Goal: Task Accomplishment & Management: Manage account settings

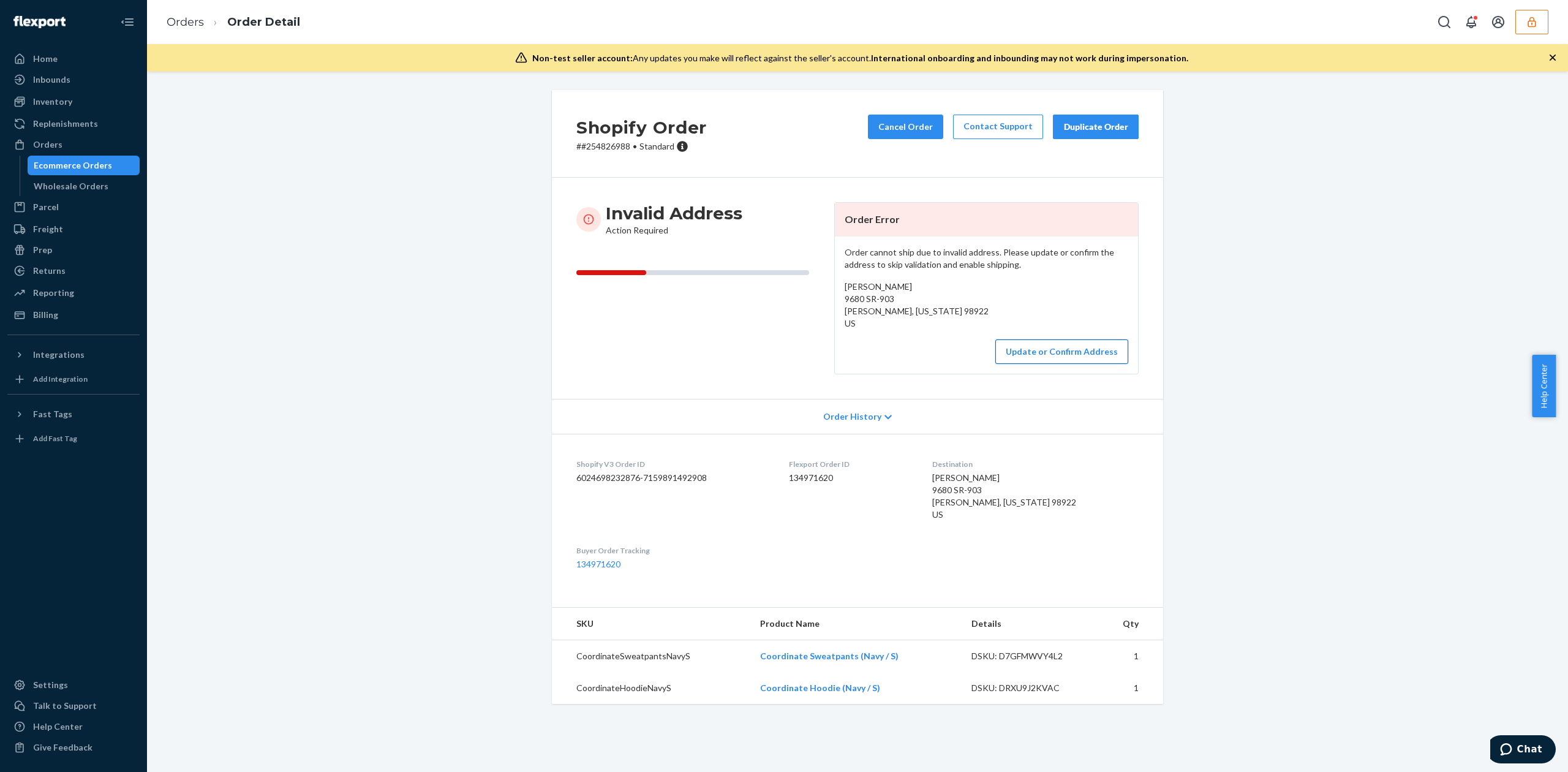
click at [1071, 349] on button "Update or Confirm Address" at bounding box center [1061, 352] width 133 height 25
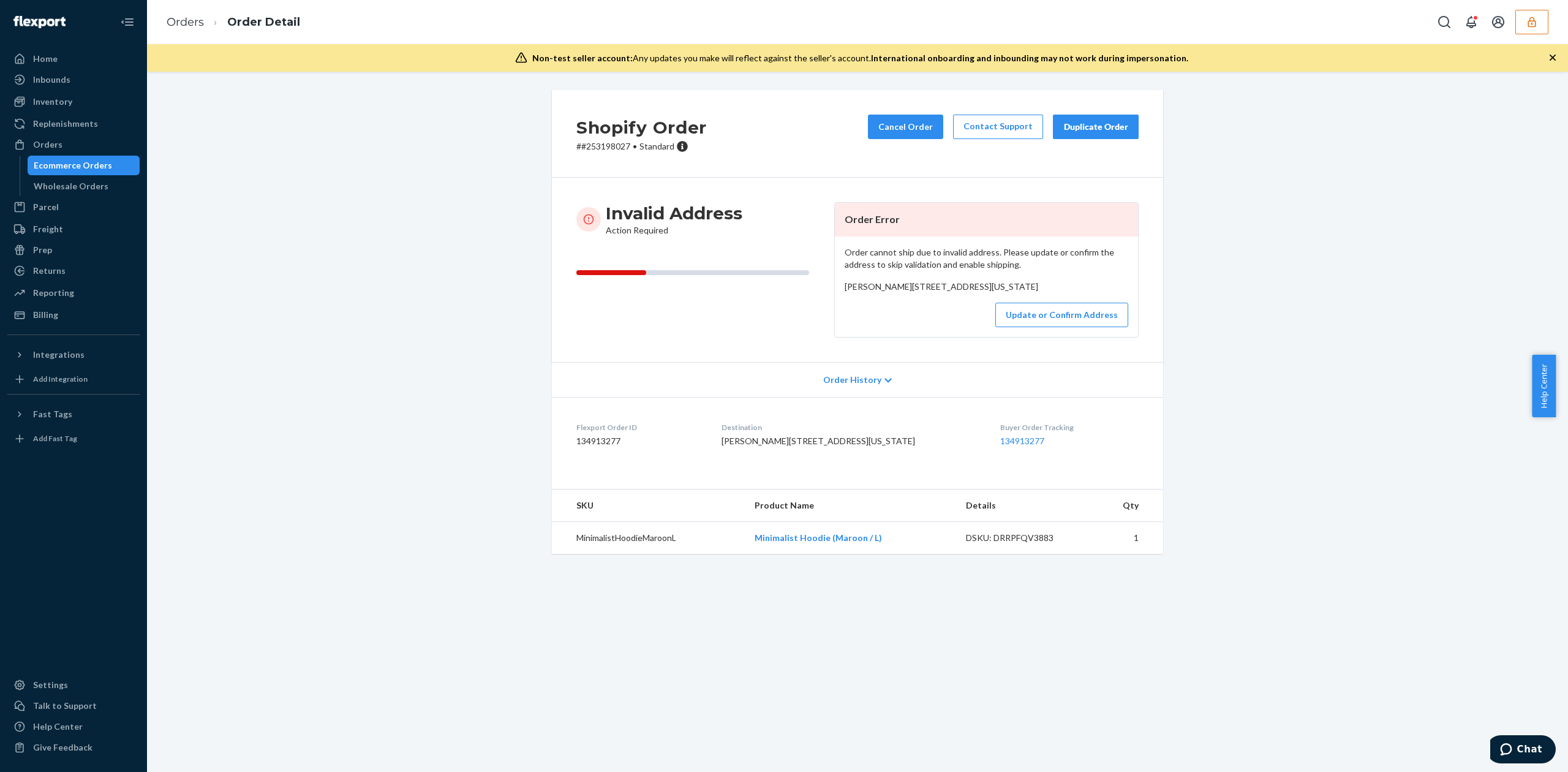
click at [873, 289] on span "Janet Bavilla Village road, Suite 1 Platinum, Alaska 99651 United States" at bounding box center [941, 286] width 194 height 11
copy span "Janet Bavilla"
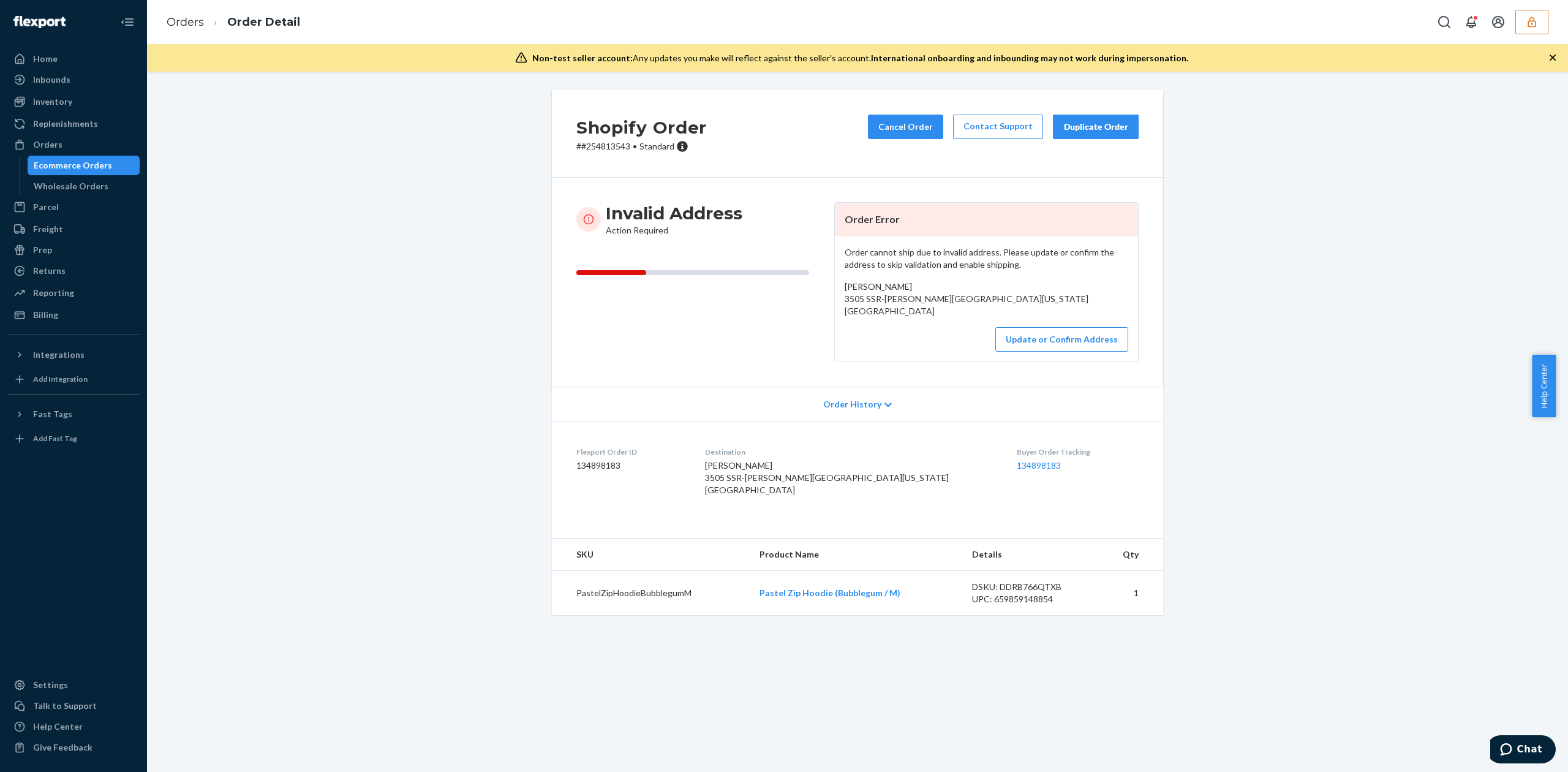
click at [858, 288] on span "[PERSON_NAME] 3505 SSR-[PERSON_NAME][GEOGRAPHIC_DATA][US_STATE] [GEOGRAPHIC_DAT…" at bounding box center [966, 298] width 243 height 35
copy span "[PERSON_NAME]"
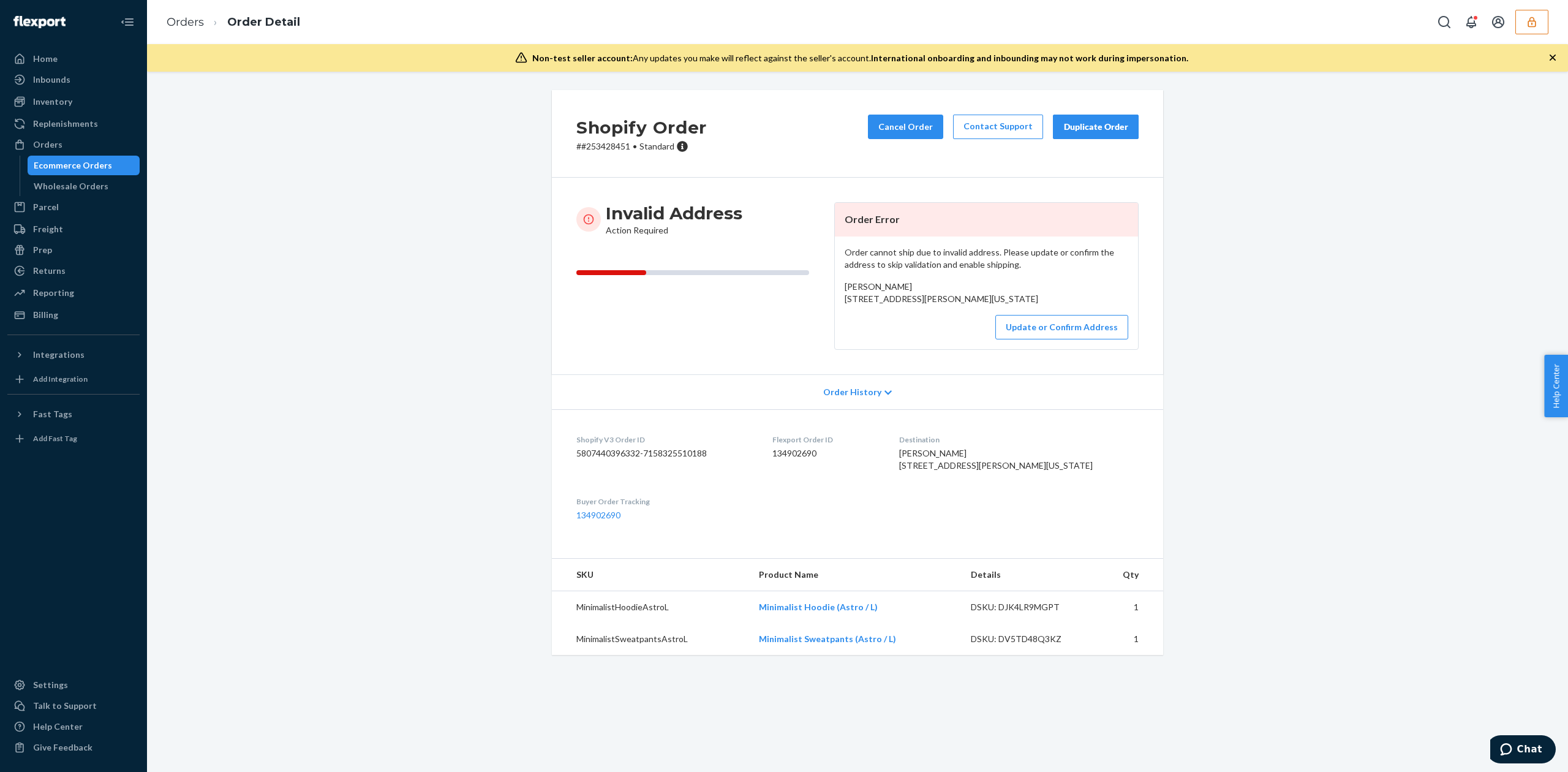
click at [854, 303] on span "Cade Brecht 1300 West Dr Marine View Apt N334 Everett, Washington 98203 US" at bounding box center [941, 293] width 194 height 23
drag, startPoint x: 839, startPoint y: 302, endPoint x: 958, endPoint y: 327, distance: 121.6
click at [958, 305] on div "Cade Brecht 1300 West Dr Marine View Apt N334 Everett, Washington 98203 US" at bounding box center [986, 293] width 283 height 25
copy span "1300 West Dr Marine View Apt N334 Everett, Washington 98203"
click at [859, 286] on span "Cade Brecht 1300 West Dr Marine View Apt N334 Everett, Washington 98203 US" at bounding box center [941, 293] width 194 height 23
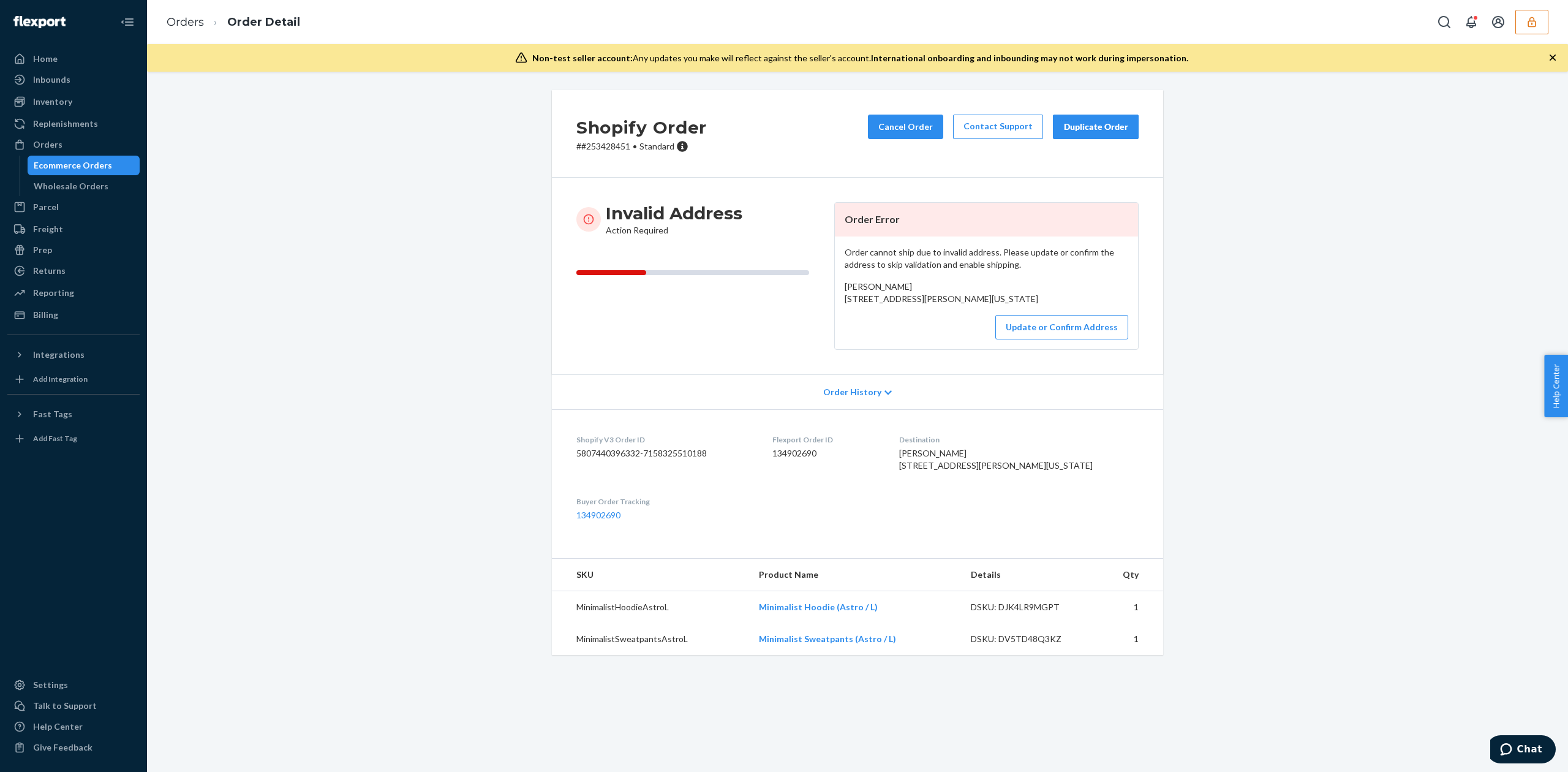
click at [859, 286] on span "Cade Brecht 1300 West Dr Marine View Apt N334 Everett, Washington 98203 US" at bounding box center [941, 293] width 194 height 23
copy span "Cade Brecht"
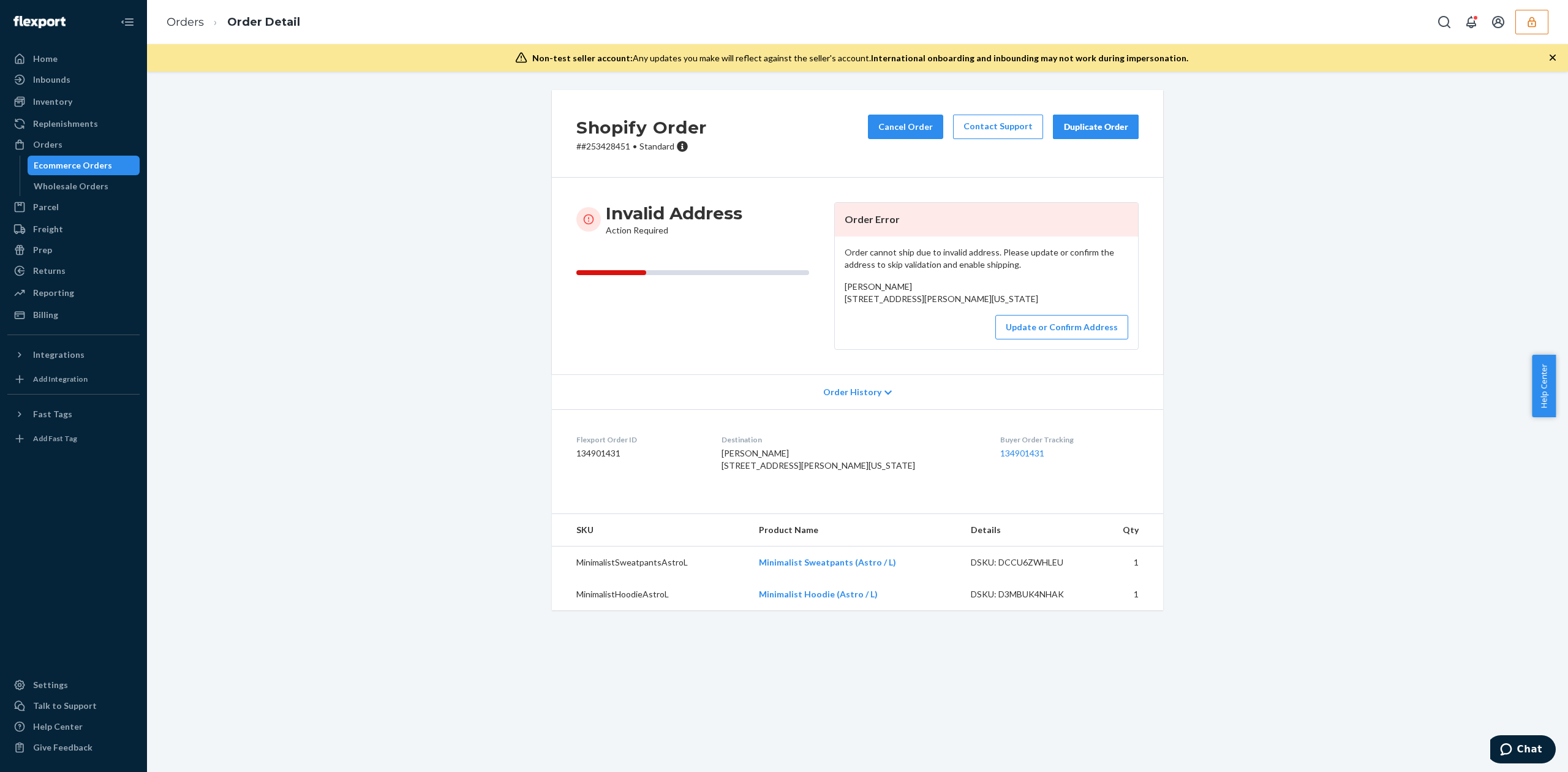
click at [870, 288] on span "[PERSON_NAME] [STREET_ADDRESS][PERSON_NAME][US_STATE]" at bounding box center [941, 293] width 194 height 23
copy span "[PERSON_NAME]"
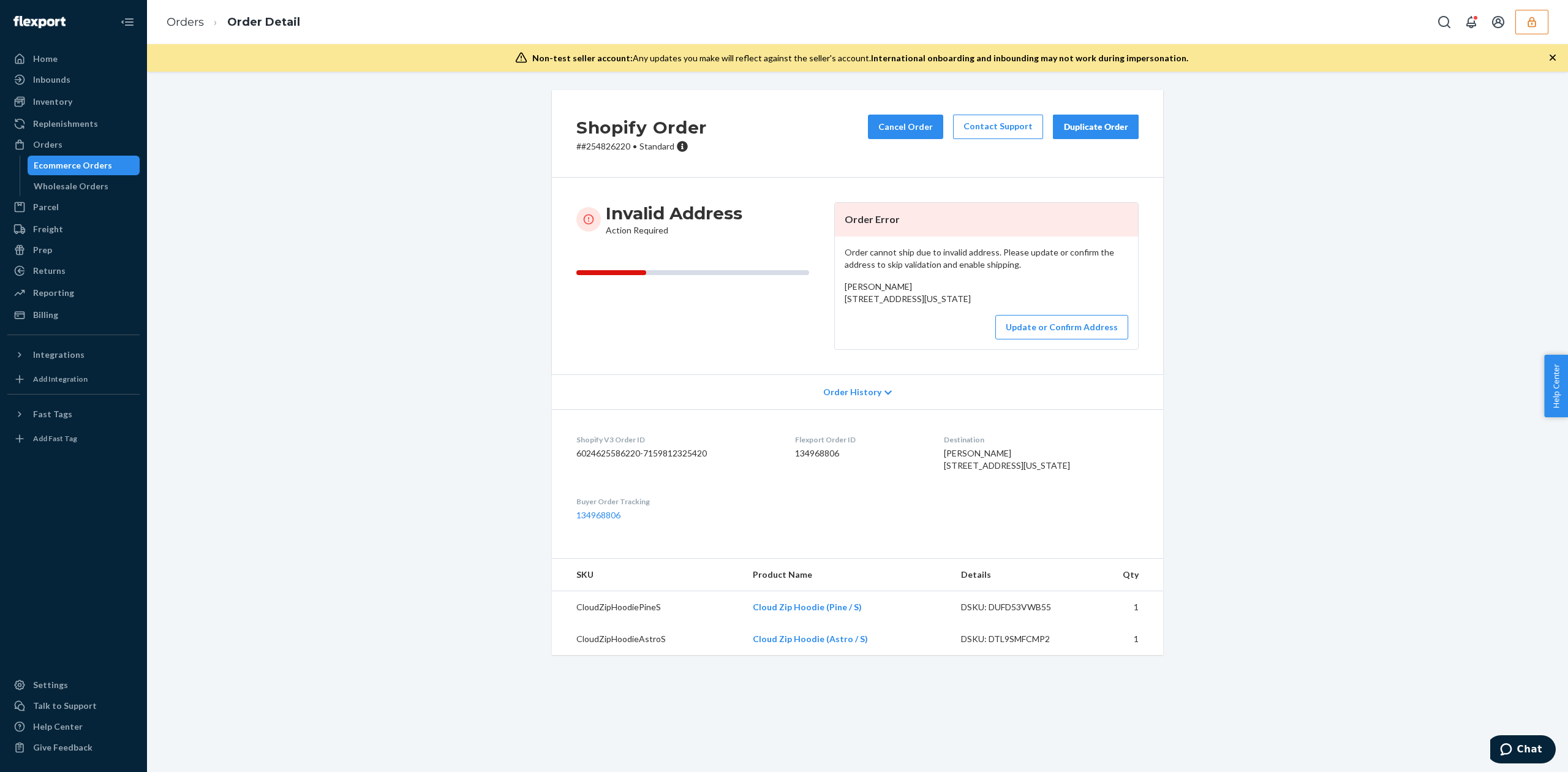
click at [869, 292] on span "Margot Husson 19 Woodsedge Road Monmouth, New Jersey 08848 US" at bounding box center [908, 293] width 126 height 23
drag, startPoint x: 839, startPoint y: 300, endPoint x: 982, endPoint y: 317, distance: 144.0
click at [982, 305] on div "Margot Husson 19 Woodsedge Road Monmouth, New Jersey 08848 US" at bounding box center [986, 293] width 283 height 25
copy span "19 Woodsedge Road Monmouth, New Jersey 08848"
click at [875, 281] on div "Margot Husson 19 Woodsedge Road Monmouth, New Jersey 08848 US" at bounding box center [986, 293] width 283 height 25
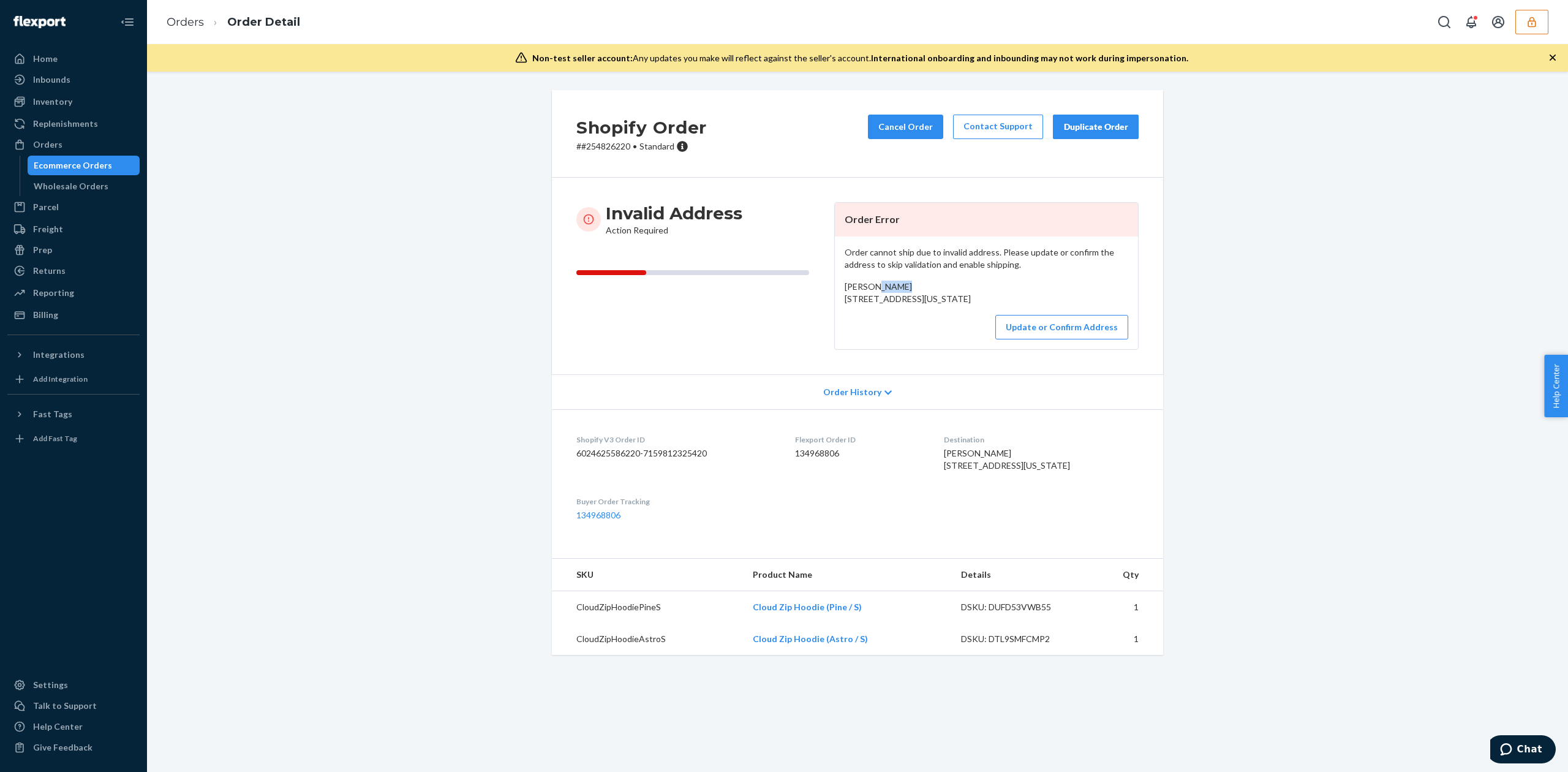
click at [875, 281] on div "Margot Husson 19 Woodsedge Road Monmouth, New Jersey 08848 US" at bounding box center [986, 293] width 283 height 25
copy span "Margot Husson"
click at [845, 298] on span "[PERSON_NAME] [STREET_ADDRESS][PERSON_NAME][US_STATE]" at bounding box center [941, 293] width 194 height 23
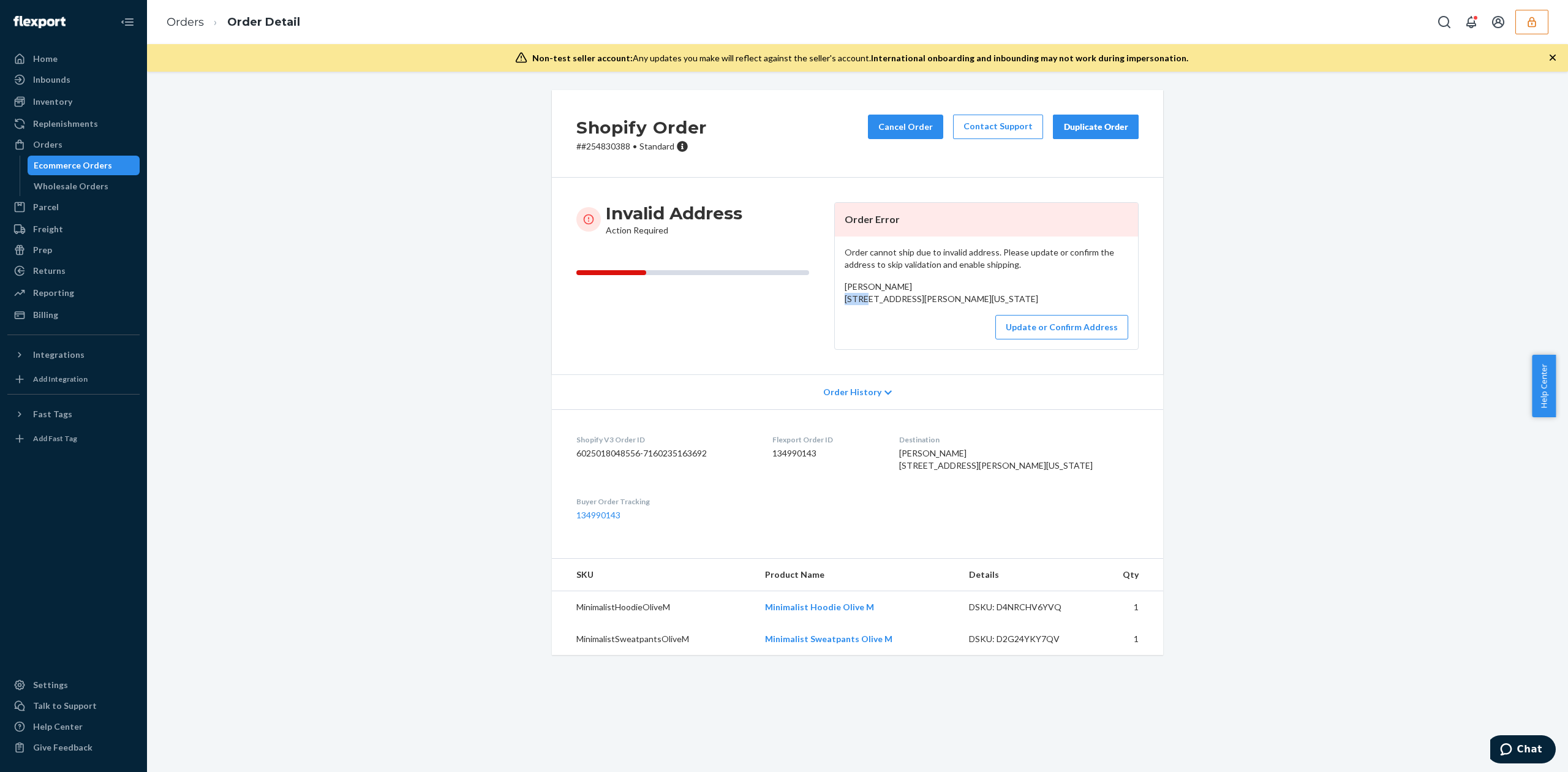
click at [845, 298] on span "[PERSON_NAME] [STREET_ADDRESS][PERSON_NAME][US_STATE]" at bounding box center [941, 293] width 194 height 23
copy span "1474"
click at [1092, 339] on button "Update or Confirm Address" at bounding box center [1061, 327] width 133 height 25
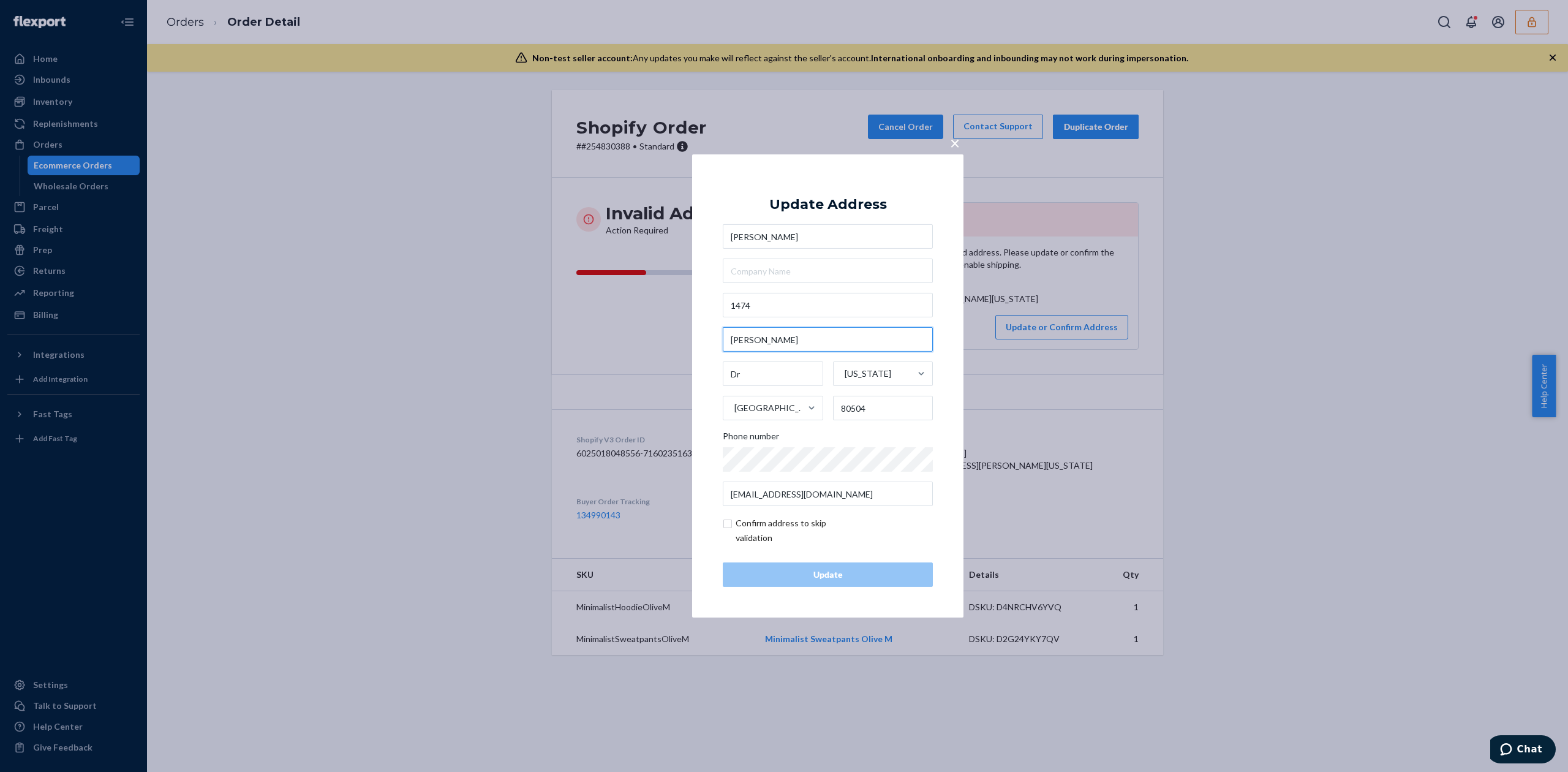
click at [734, 341] on input "Otis" at bounding box center [828, 339] width 210 height 25
click at [815, 309] on input "1474" at bounding box center [828, 305] width 210 height 25
paste input "Otis"
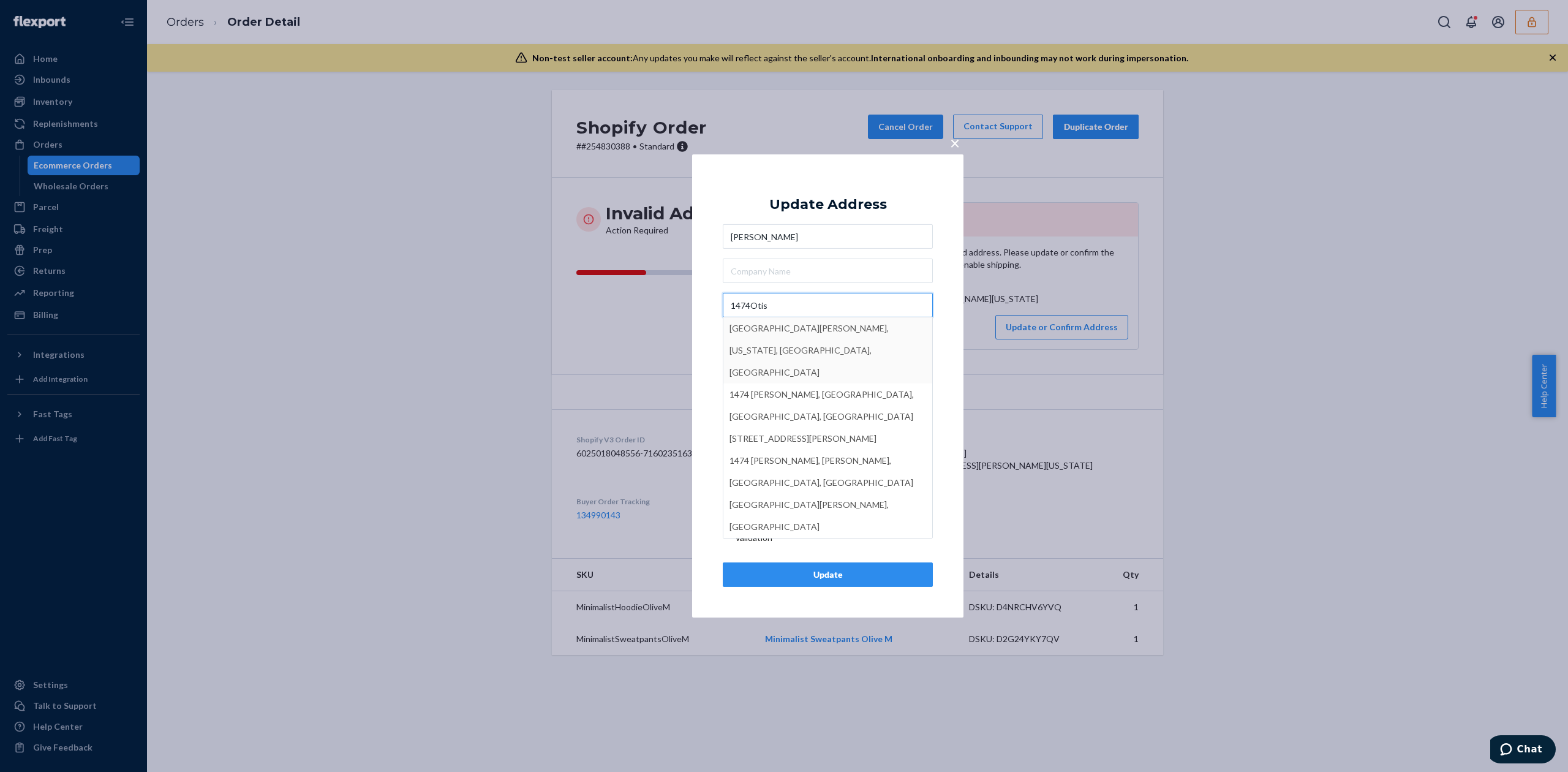
click at [752, 305] on input "1474Otis" at bounding box center [828, 305] width 210 height 25
type input "1474 [PERSON_NAME]"
click at [850, 217] on div "Update Address Hannah Hannah 1474 Otis 1474 Otis Place Northwest, Washington, D…" at bounding box center [828, 386] width 210 height 402
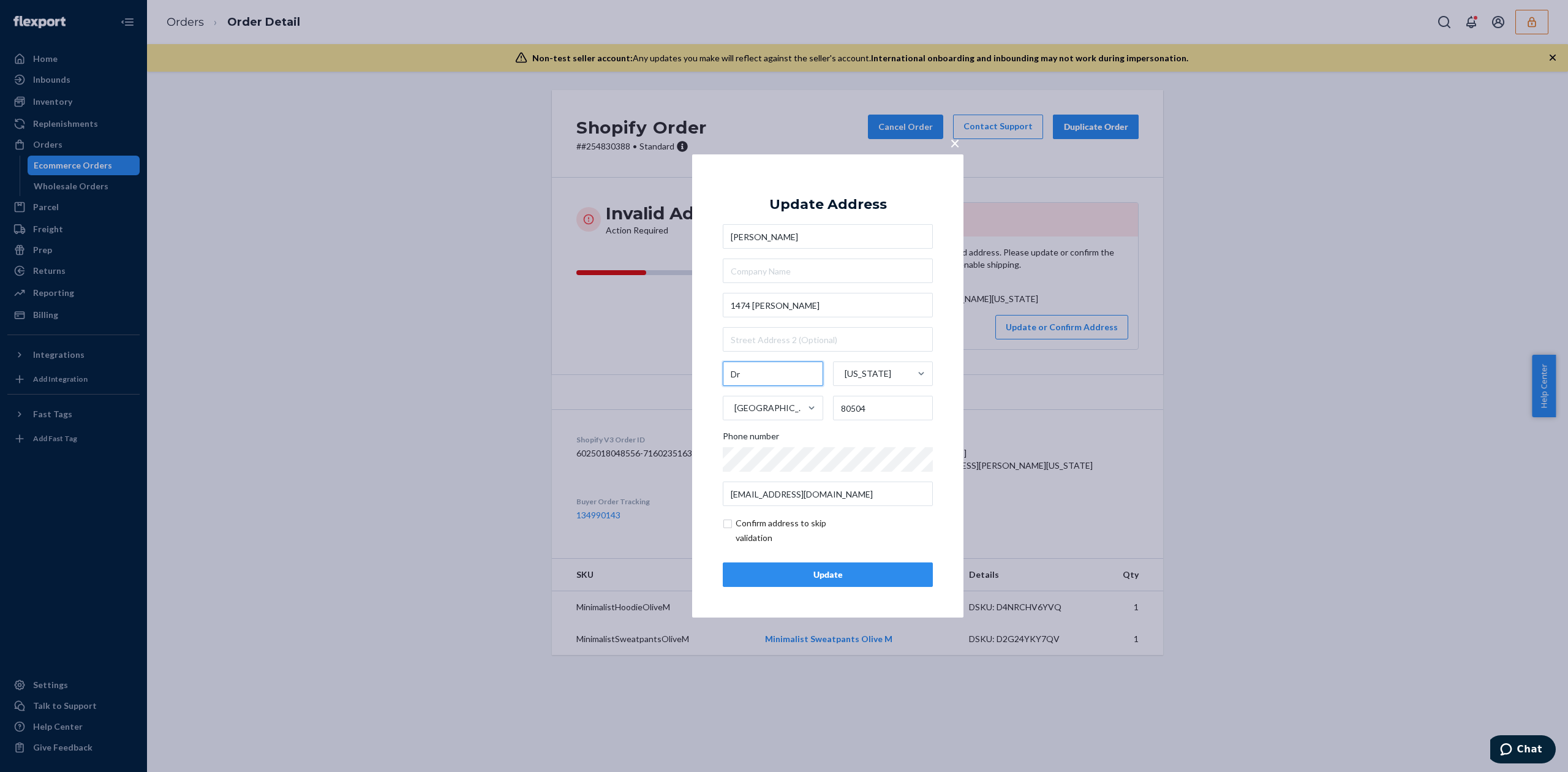
click at [739, 369] on input "Dr" at bounding box center [773, 374] width 101 height 25
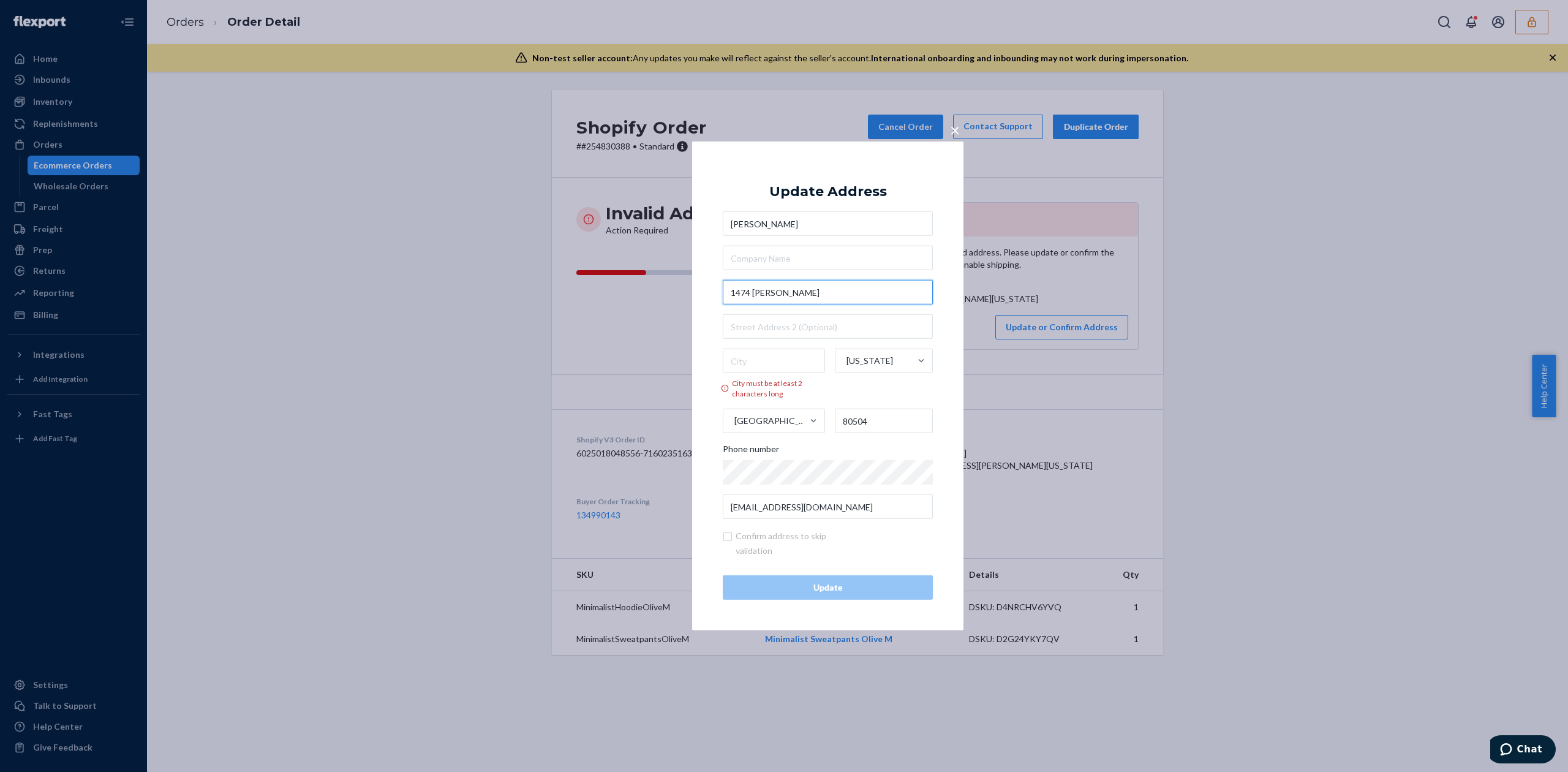
click at [833, 289] on input "1474 Otis" at bounding box center [828, 292] width 210 height 25
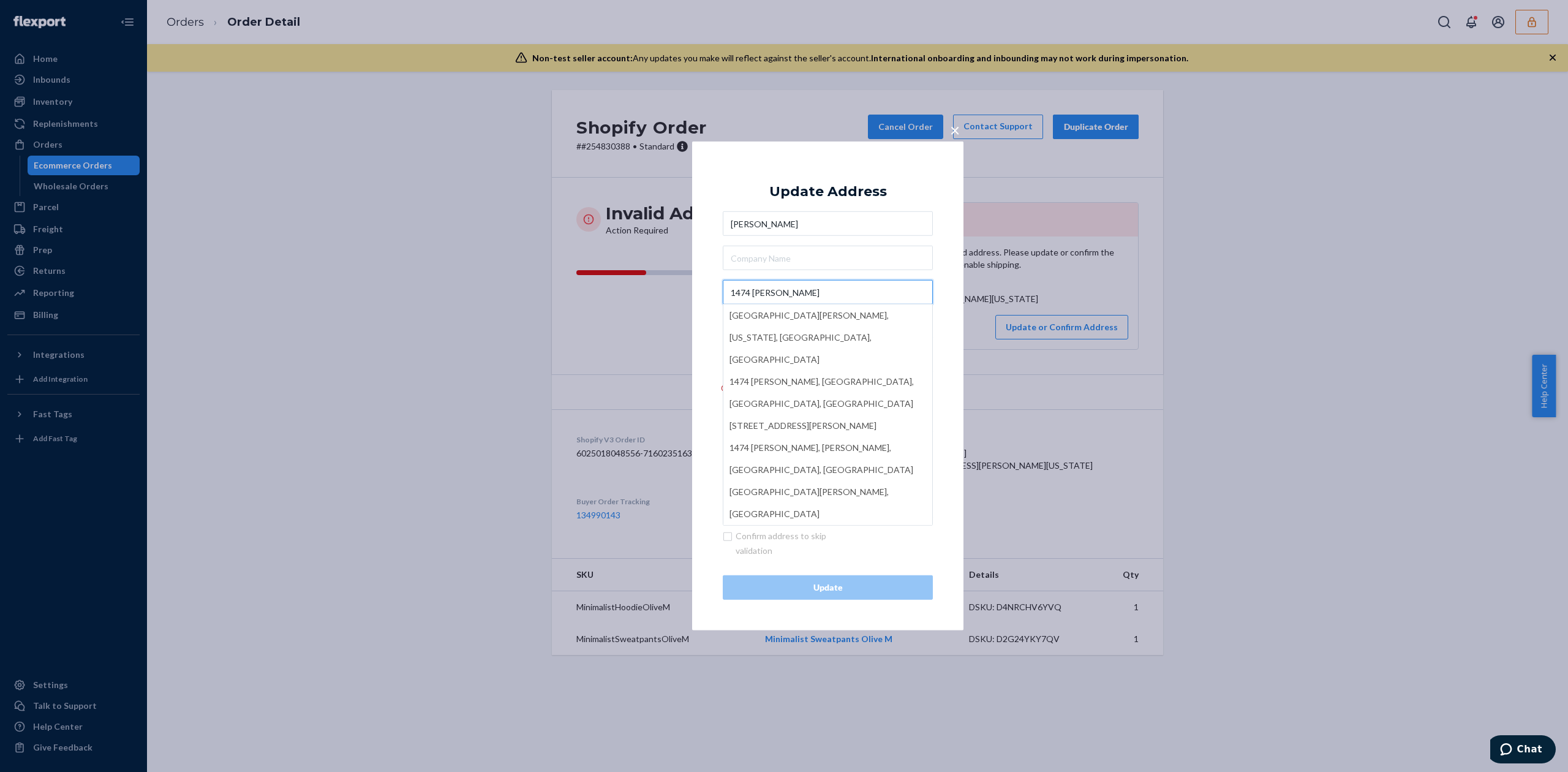
paste input "Dr"
type input "1474 Otis Dr"
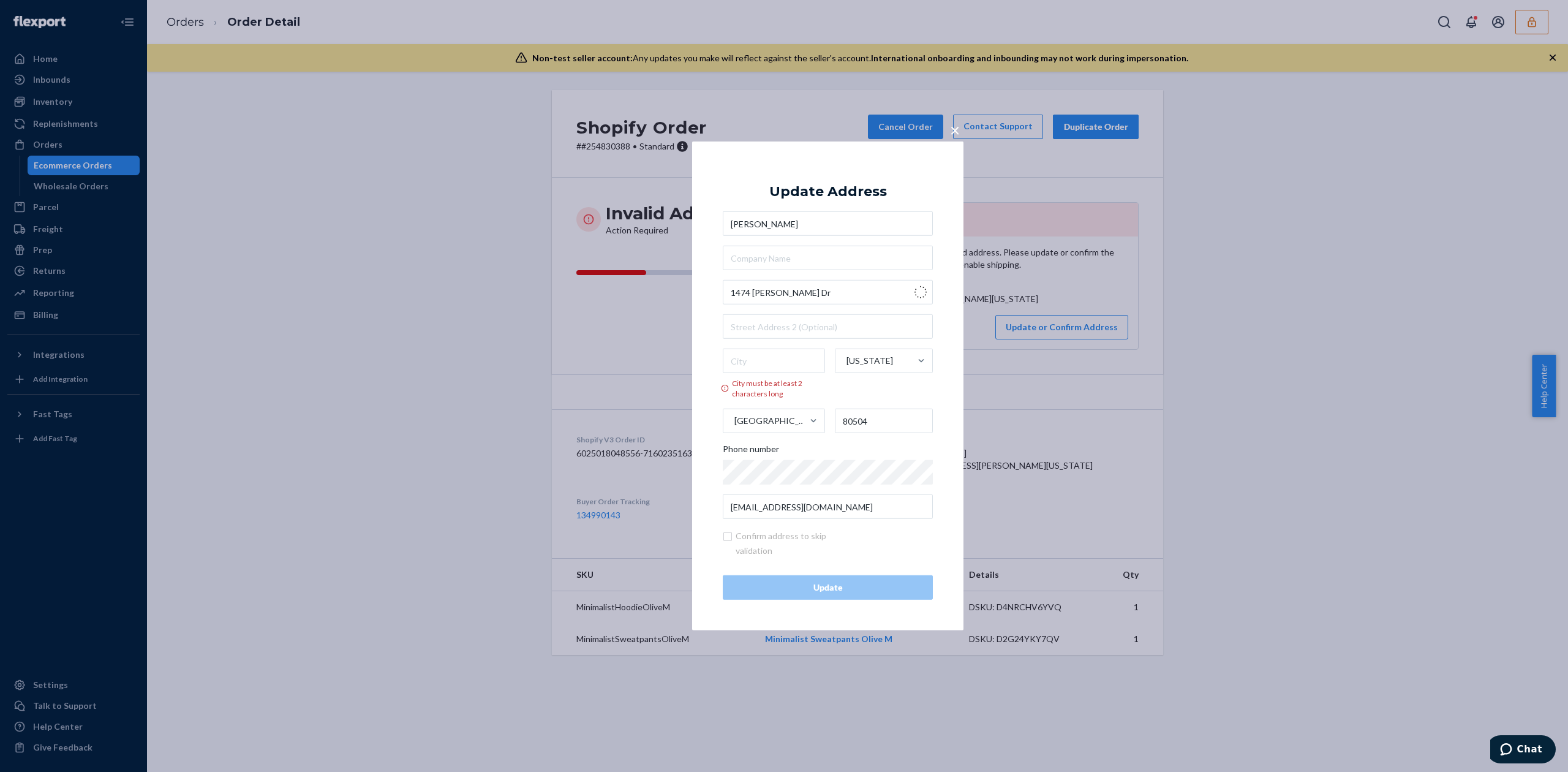
type input "Longmont"
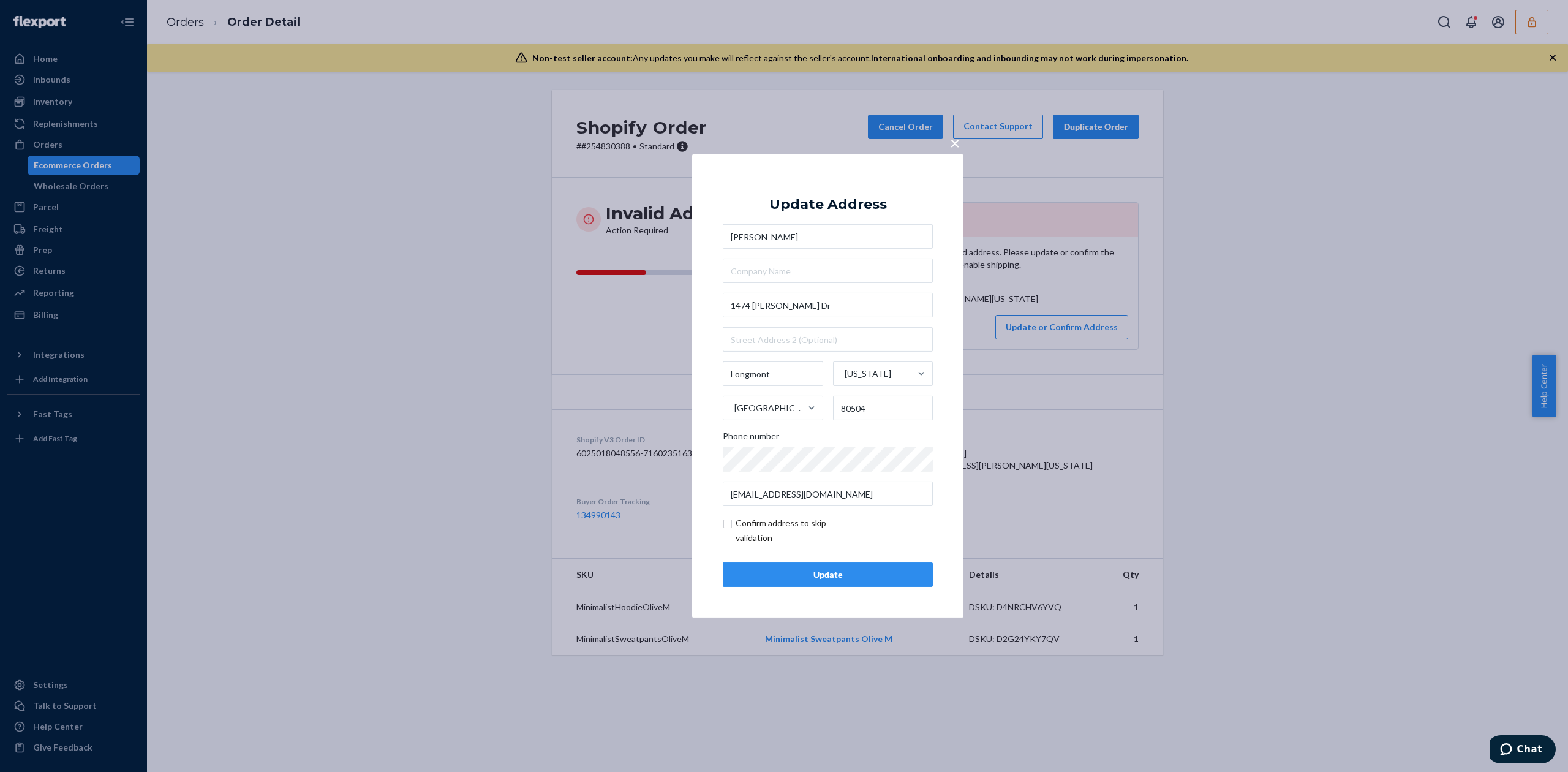
click at [887, 574] on div "Update" at bounding box center [828, 575] width 190 height 12
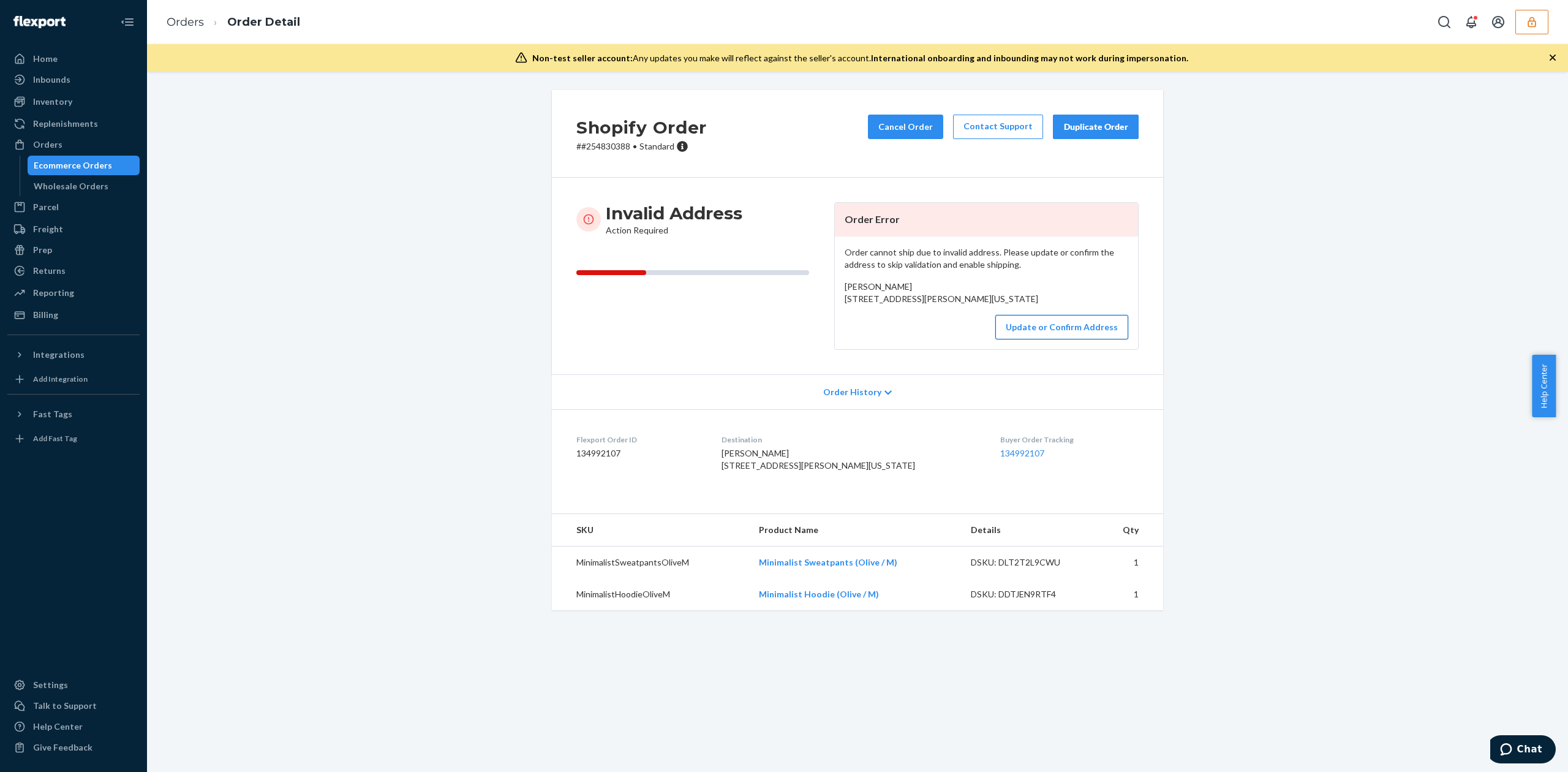
click at [1043, 339] on button "Update or Confirm Address" at bounding box center [1061, 327] width 133 height 25
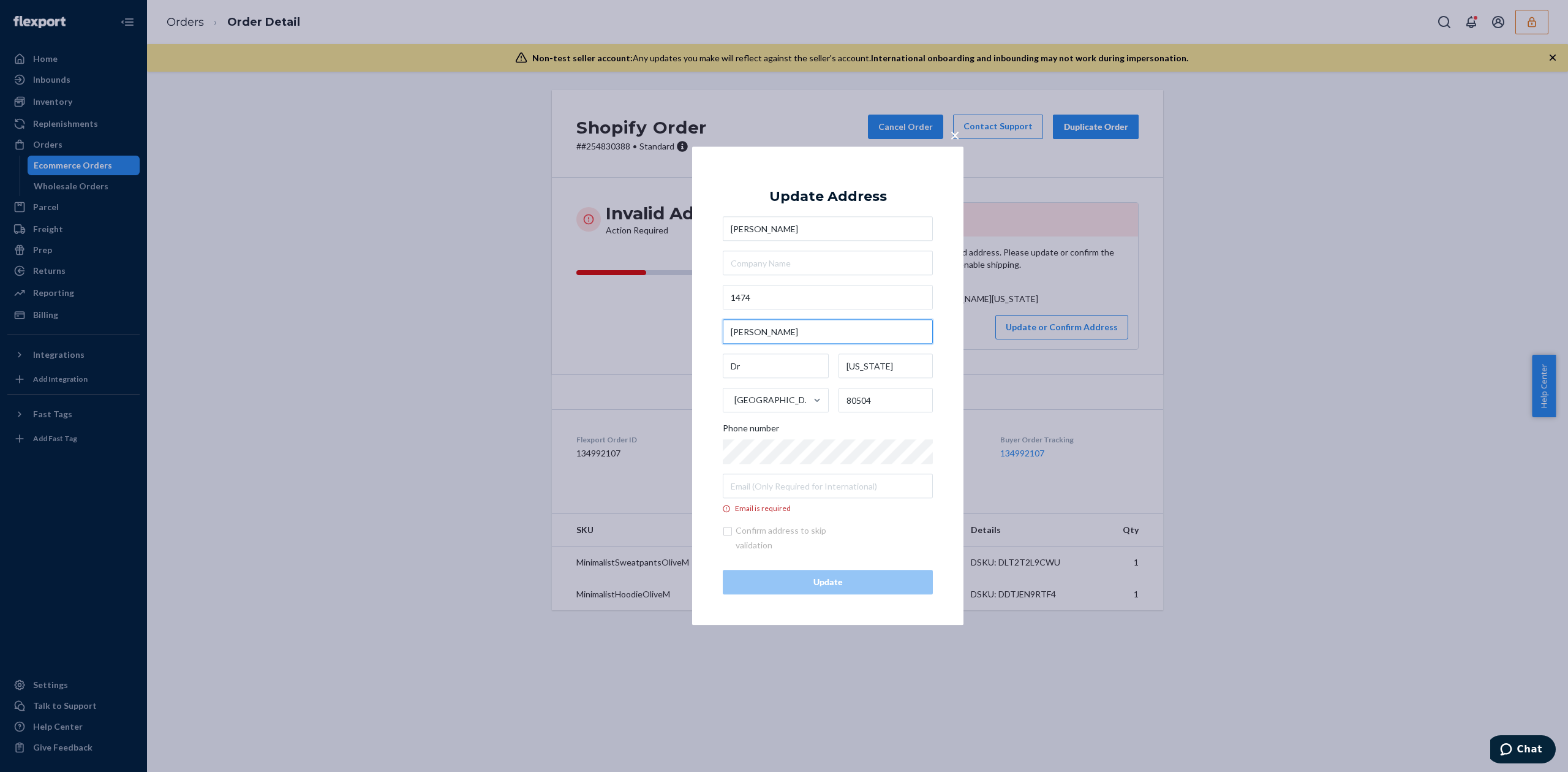
click at [752, 333] on input "Otis" at bounding box center [828, 332] width 210 height 25
click at [811, 302] on input "1474" at bounding box center [828, 298] width 210 height 25
paste input "Otis"
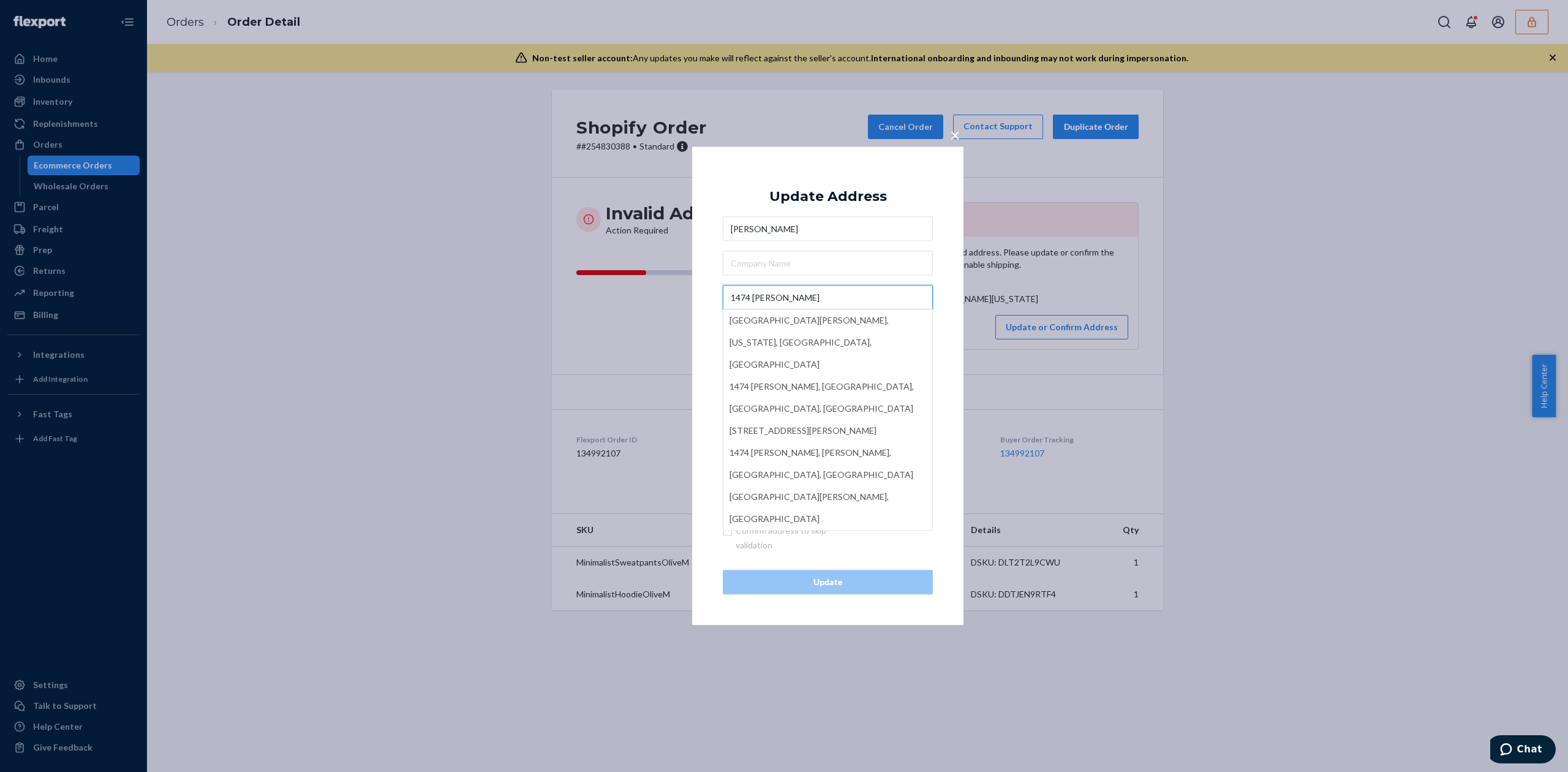
type input "1474 Otis"
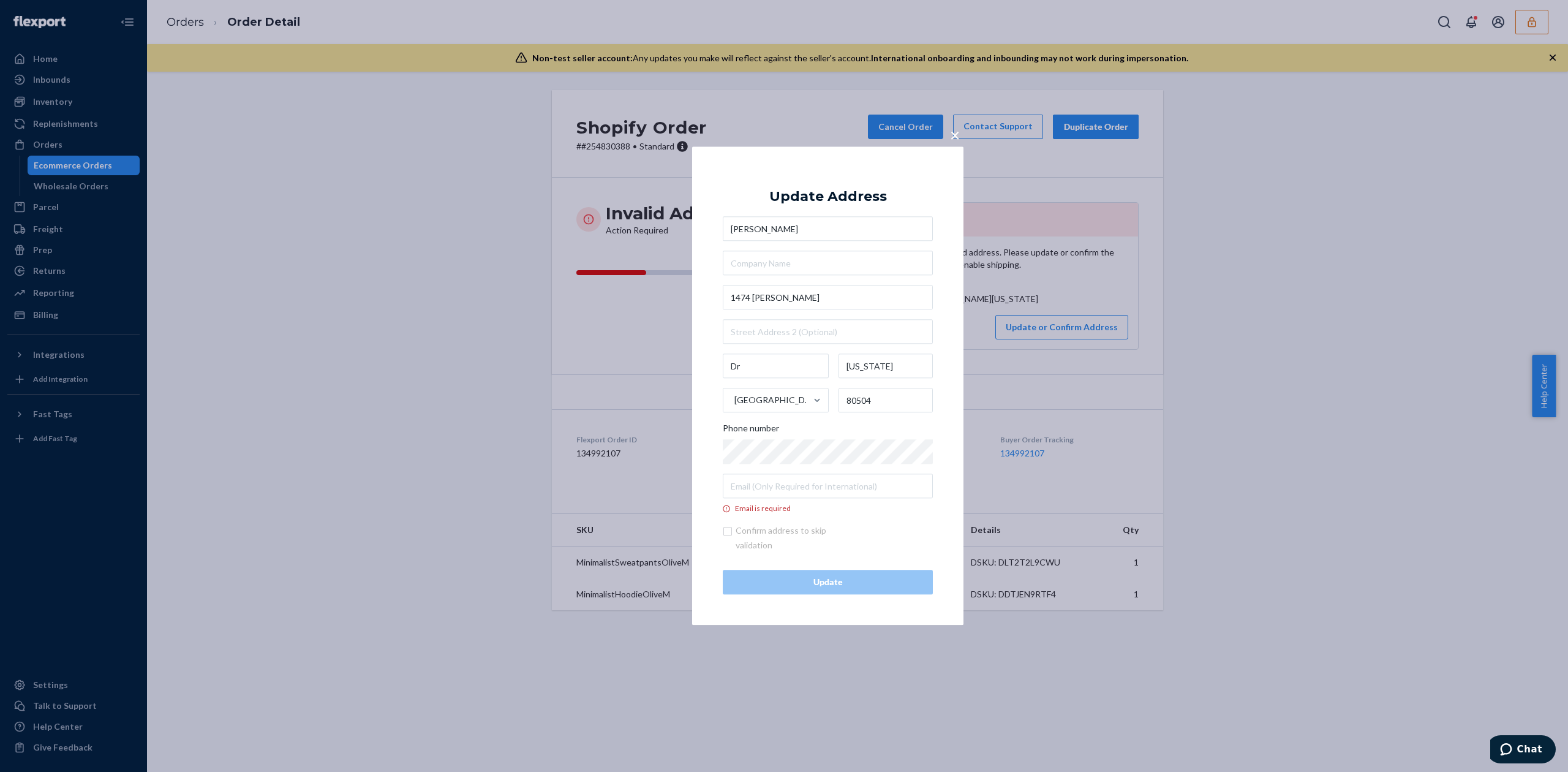
click at [823, 204] on div "Update Address" at bounding box center [828, 197] width 118 height 15
click at [757, 365] on input "Dr" at bounding box center [775, 366] width 106 height 25
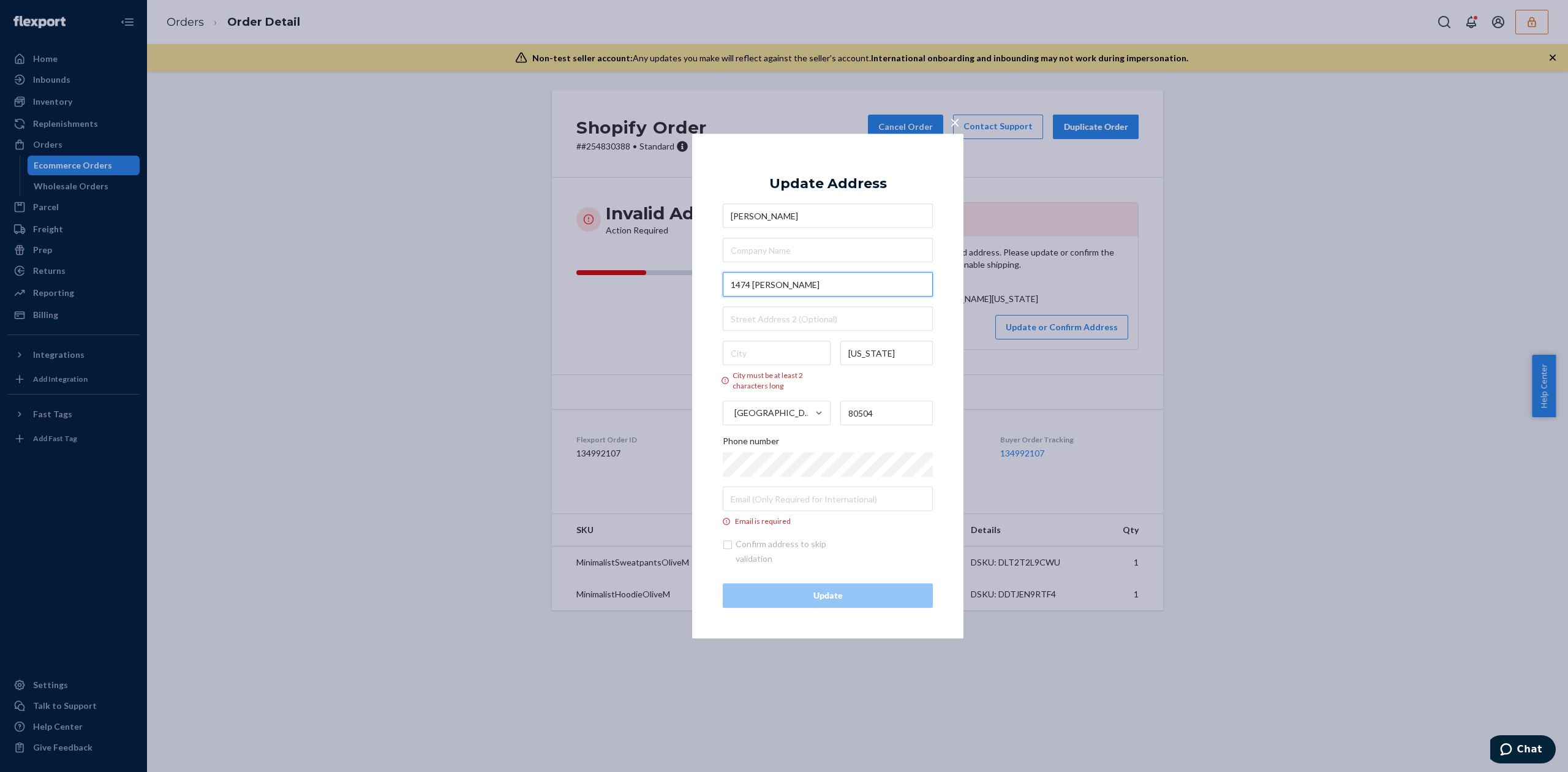
click at [830, 280] on input "1474 Otis" at bounding box center [828, 284] width 210 height 25
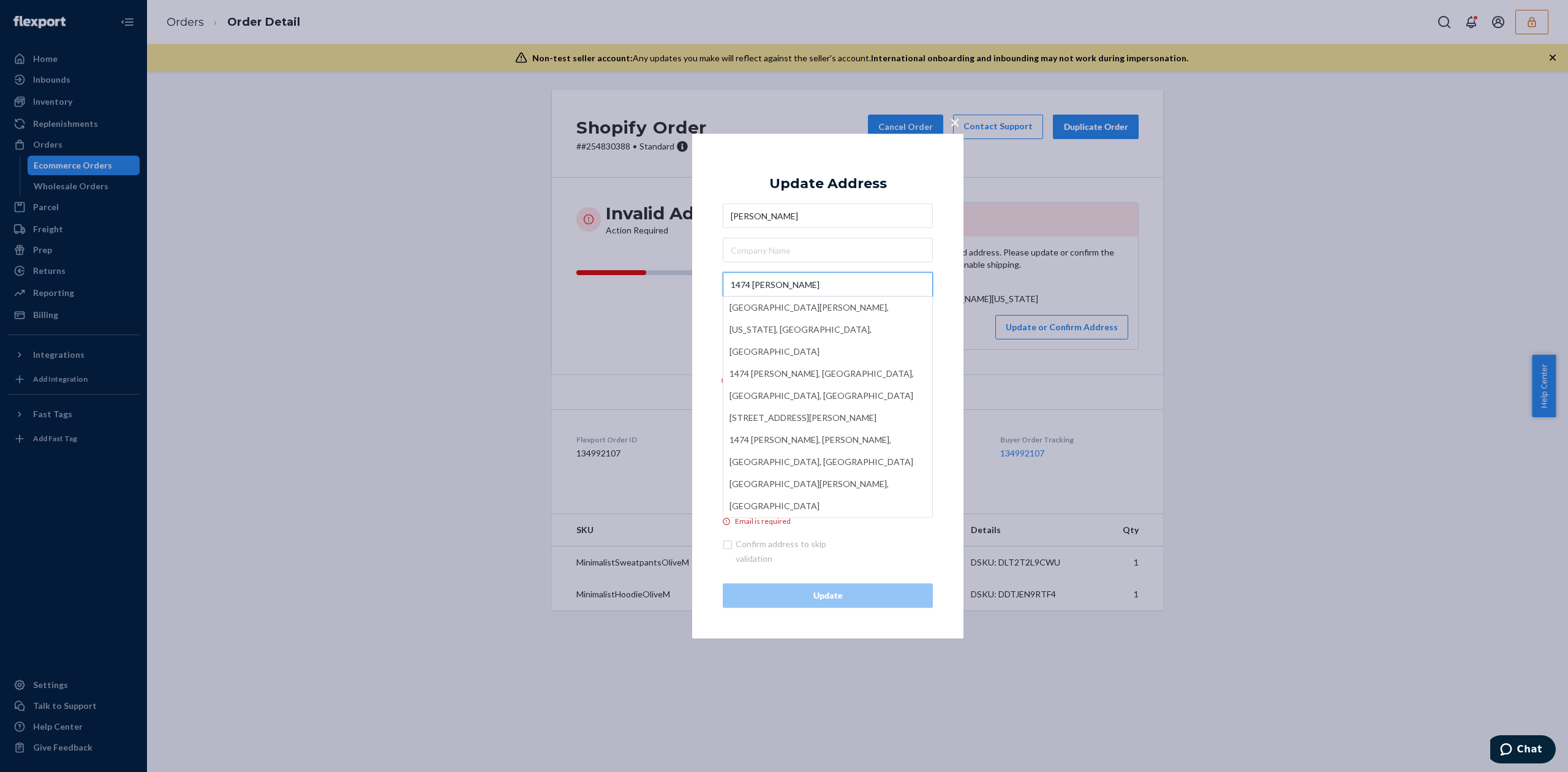
paste input "Dr"
type input "1474 Otis Dr"
type input "Longmont"
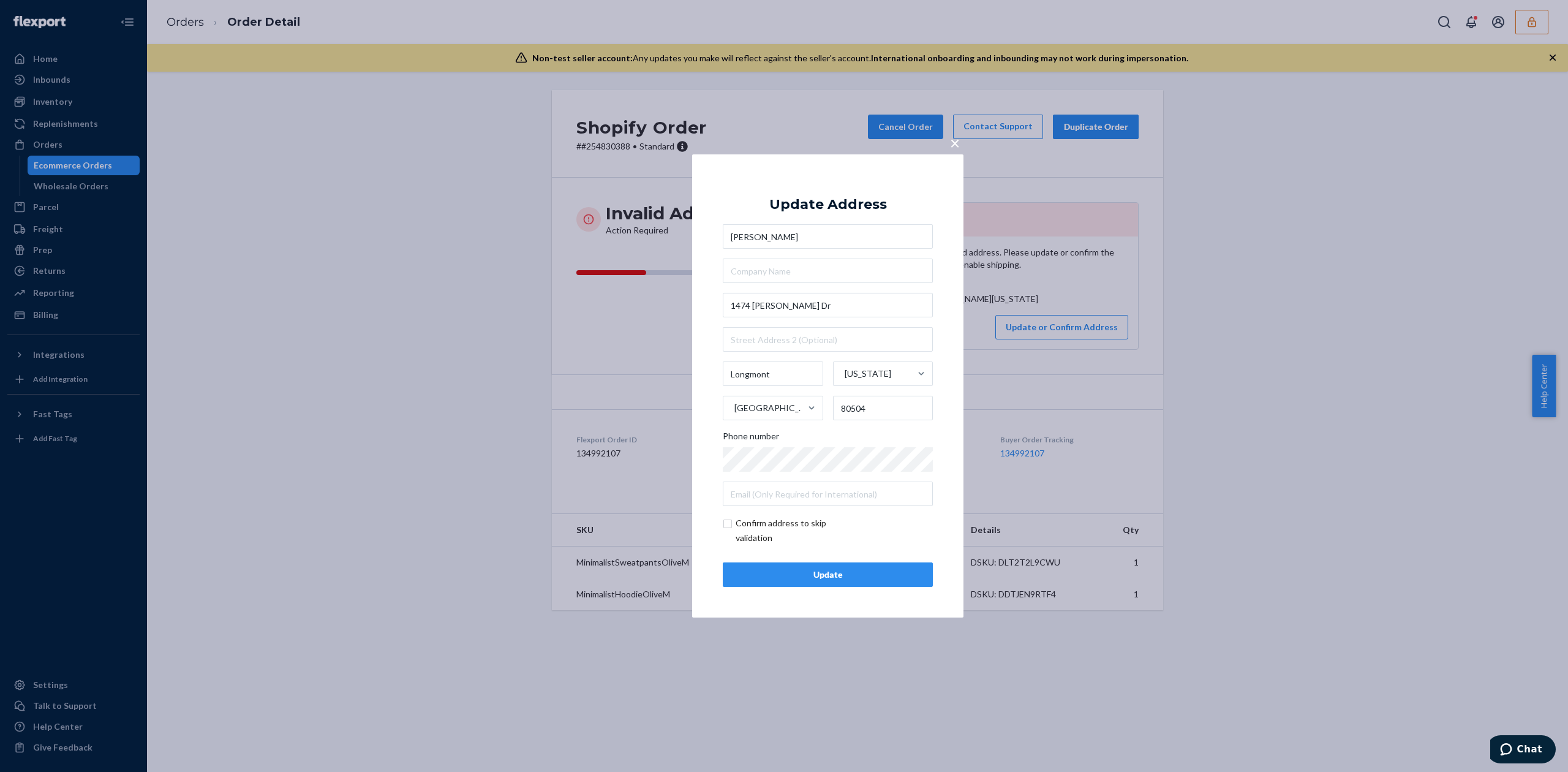
click at [813, 579] on div "Update" at bounding box center [828, 575] width 190 height 12
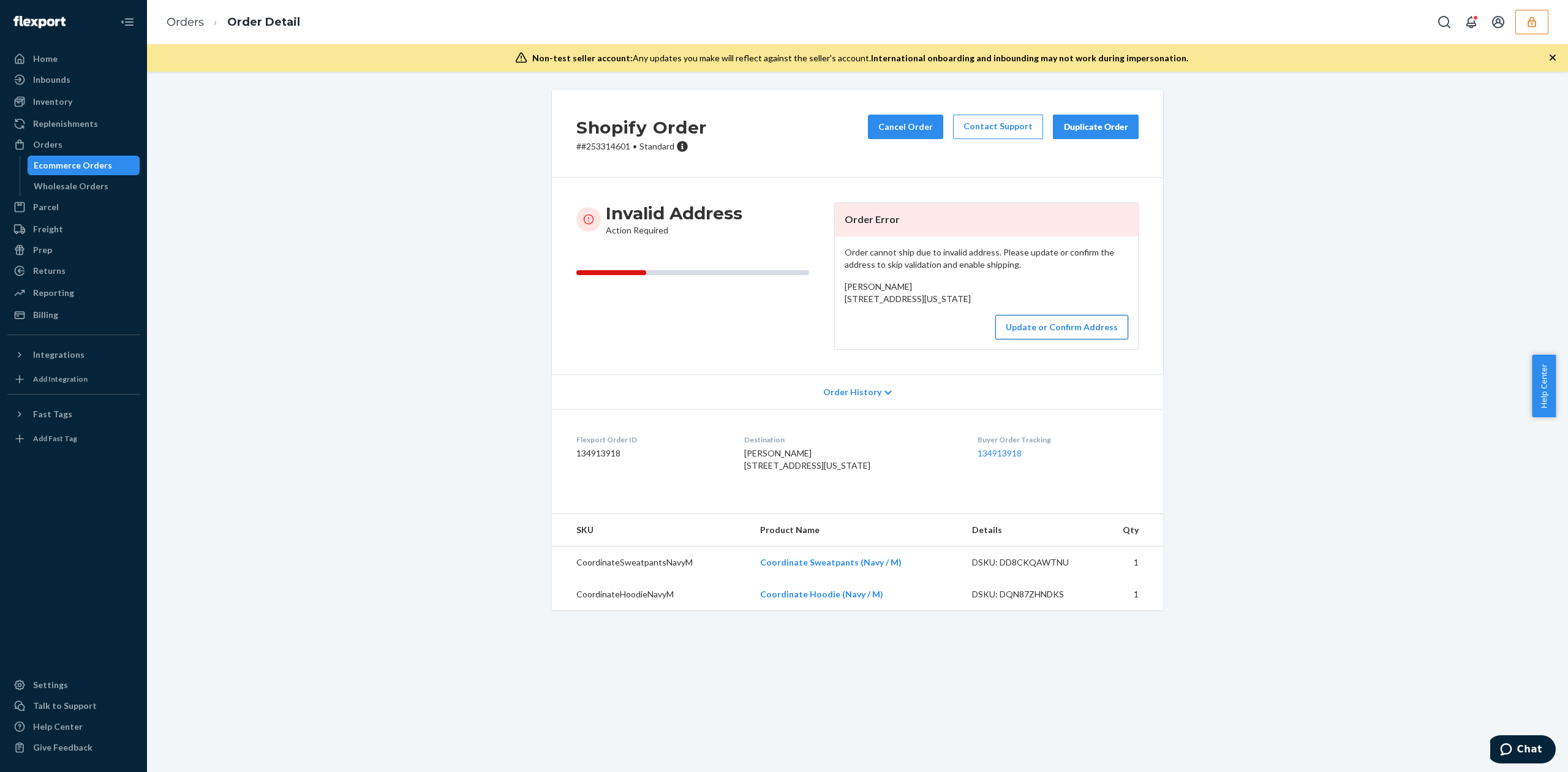
click at [1016, 339] on button "Update or Confirm Address" at bounding box center [1061, 327] width 133 height 25
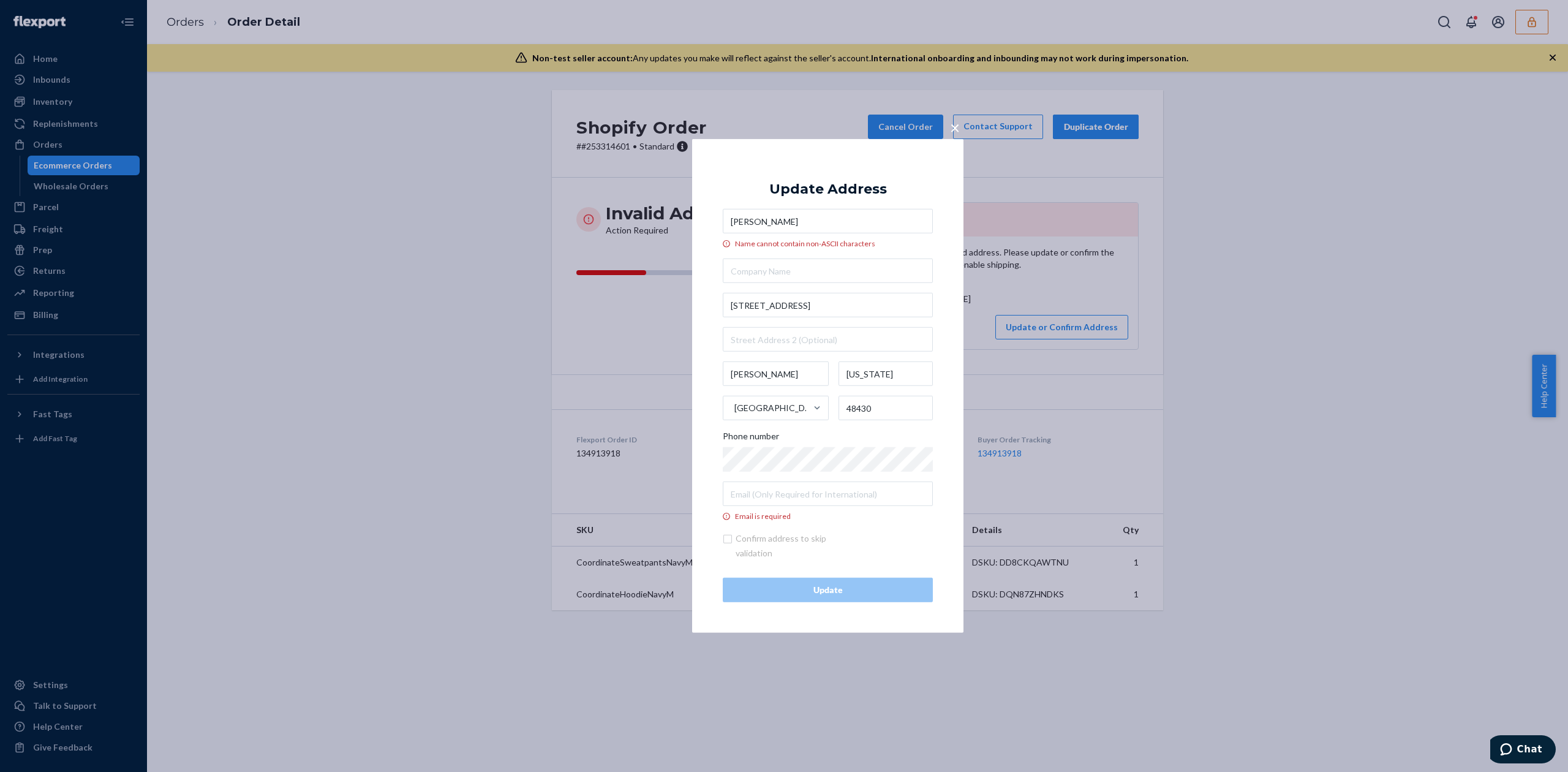
click at [772, 221] on input "Michelle O’Dea" at bounding box center [828, 221] width 210 height 25
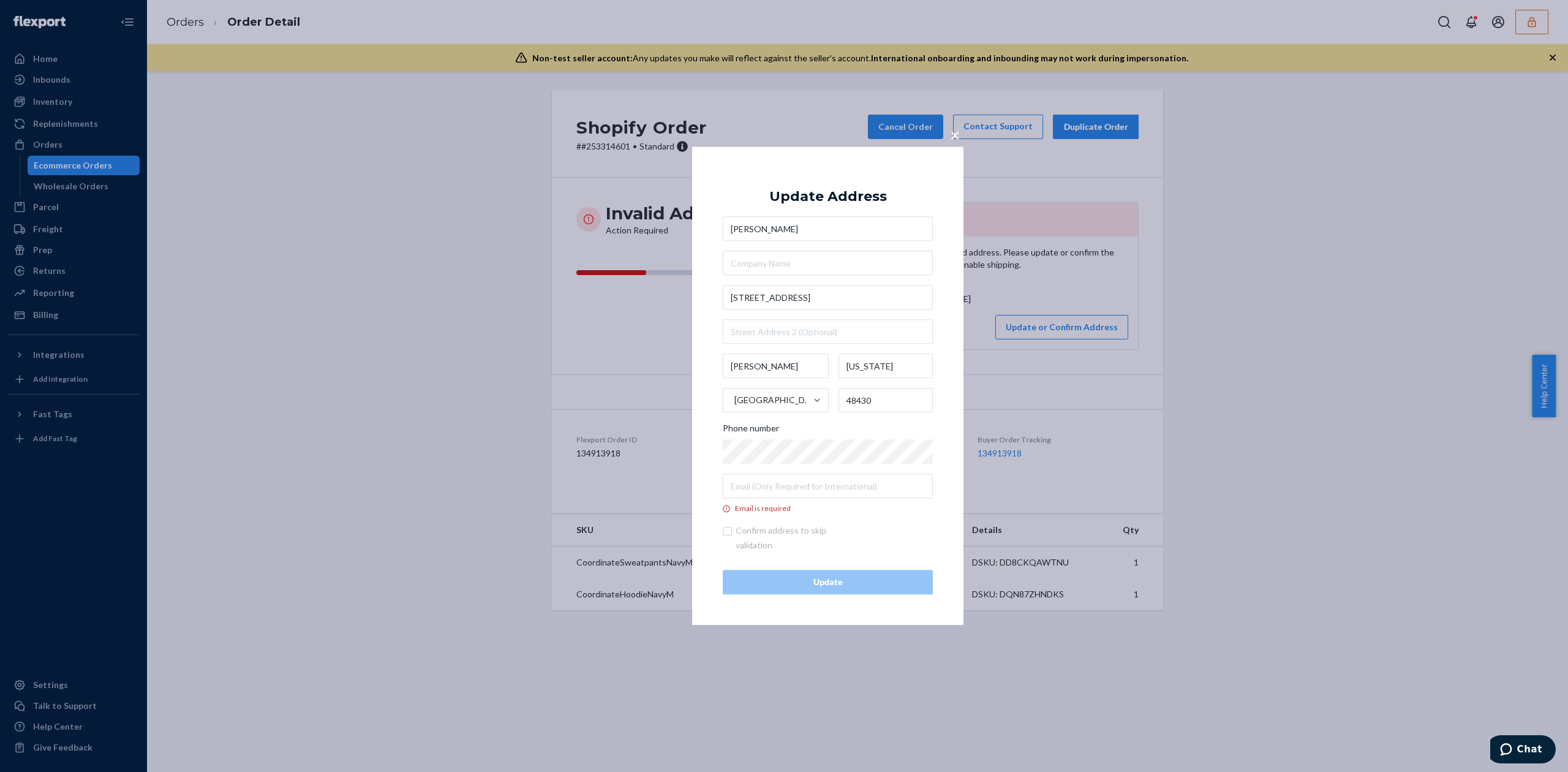
type input "Michelle O'Dea"
click at [767, 489] on input "Email is required" at bounding box center [828, 486] width 210 height 25
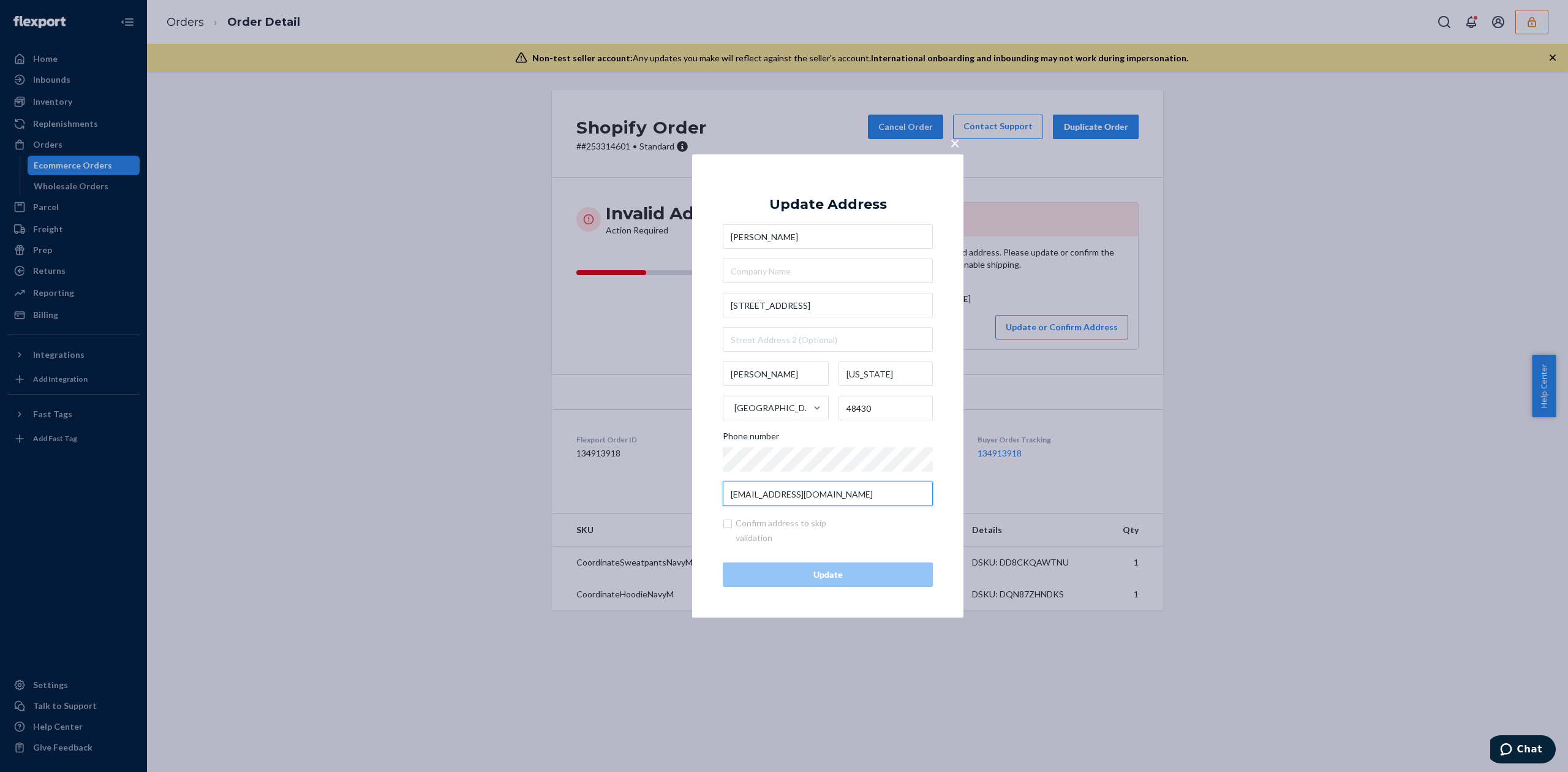
click at [782, 494] on input "email@nomail.com" at bounding box center [828, 494] width 210 height 25
click at [783, 494] on input "email@nomail.com" at bounding box center [828, 494] width 210 height 25
type input "email@nomailqaswedaassaxcxsas.com"
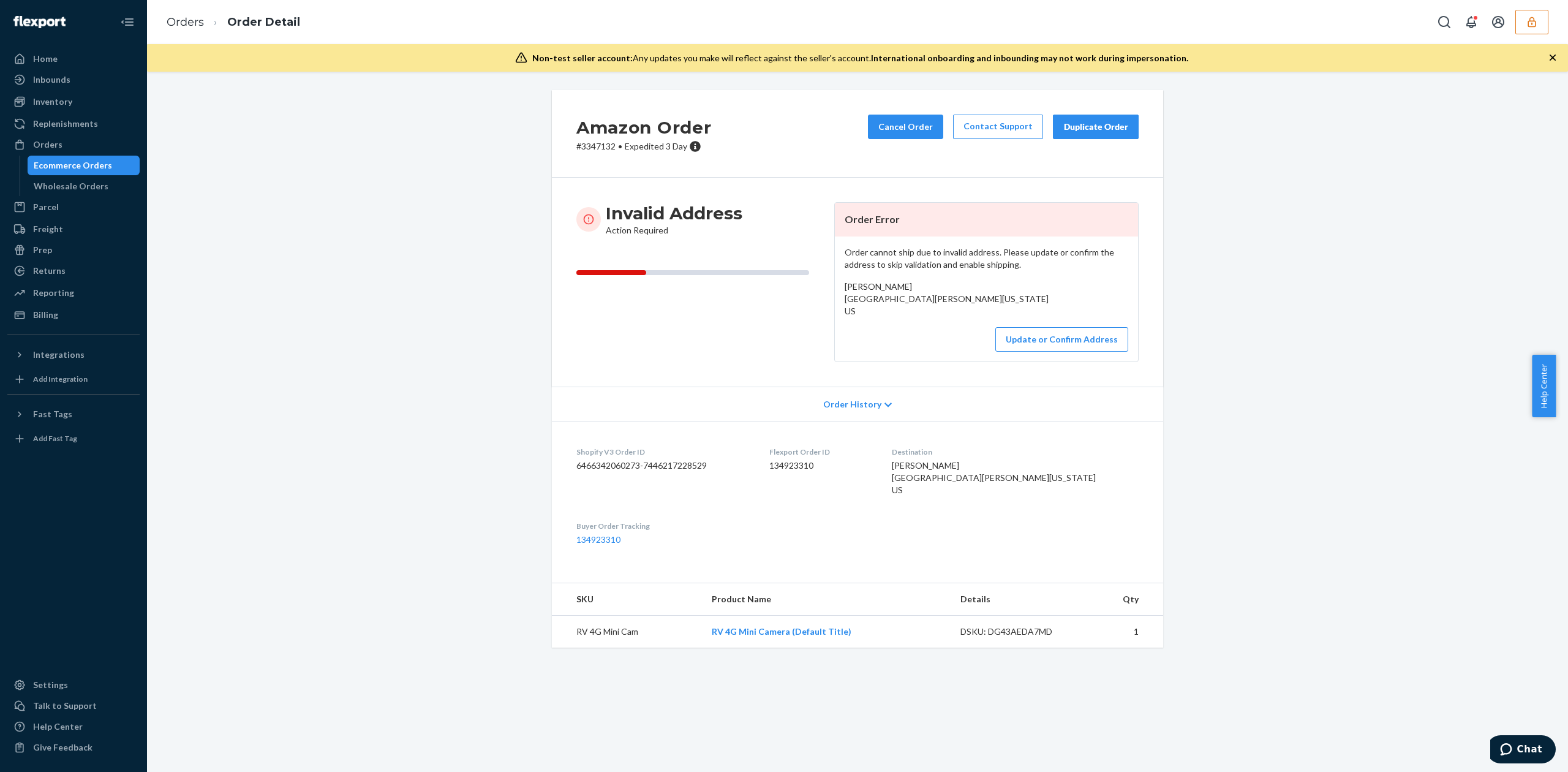
click at [859, 284] on span "Angelo Crespo St Moritz Pl Toms River, New Jersey 08753 US" at bounding box center [946, 298] width 204 height 35
copy span "Angelo Crespo"
click at [1031, 352] on button "Update or Confirm Address" at bounding box center [1061, 339] width 133 height 25
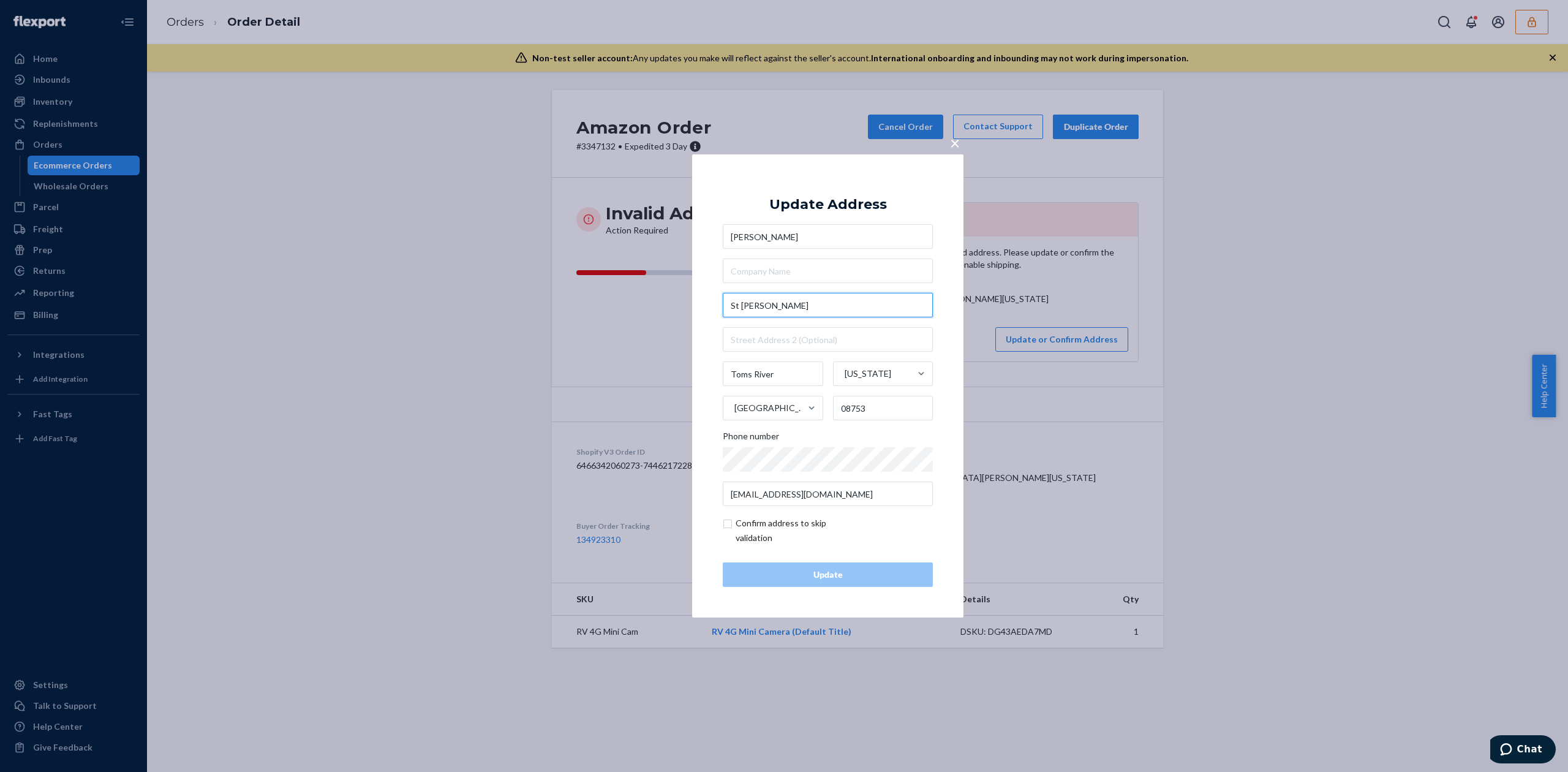
click at [733, 305] on input "St Moritz Pl" at bounding box center [828, 305] width 210 height 25
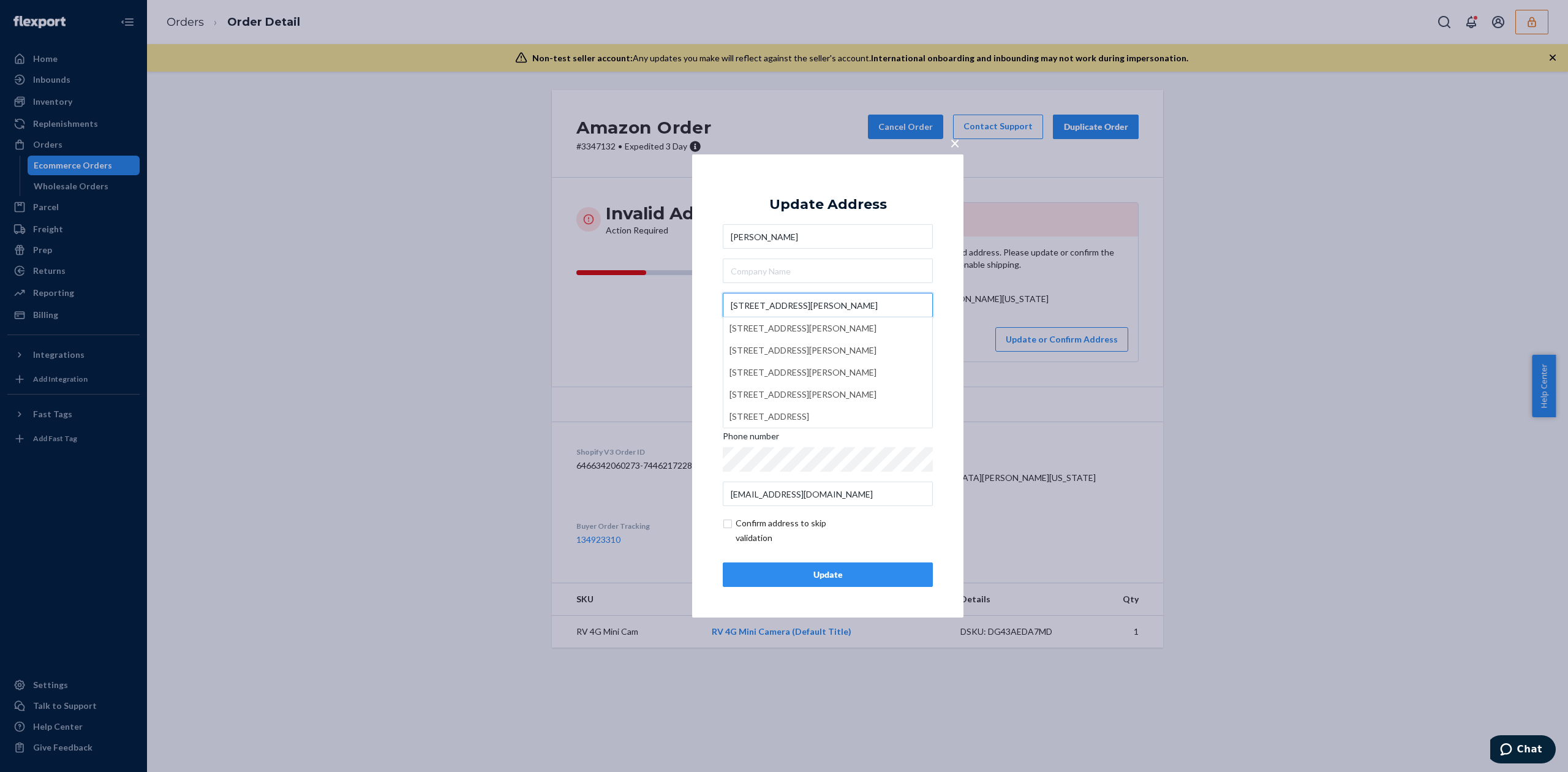
type input "11 St Moritz Pl"
click at [873, 214] on div "Update Address Angelo Crespo 11 St Moritz Pl 11 St Moritz Pl, Toms River, NJ, U…" at bounding box center [828, 386] width 210 height 402
click at [760, 342] on input "text" at bounding box center [828, 339] width 210 height 25
type input "Unit 11"
click at [782, 533] on input "checkbox" at bounding box center [794, 531] width 142 height 29
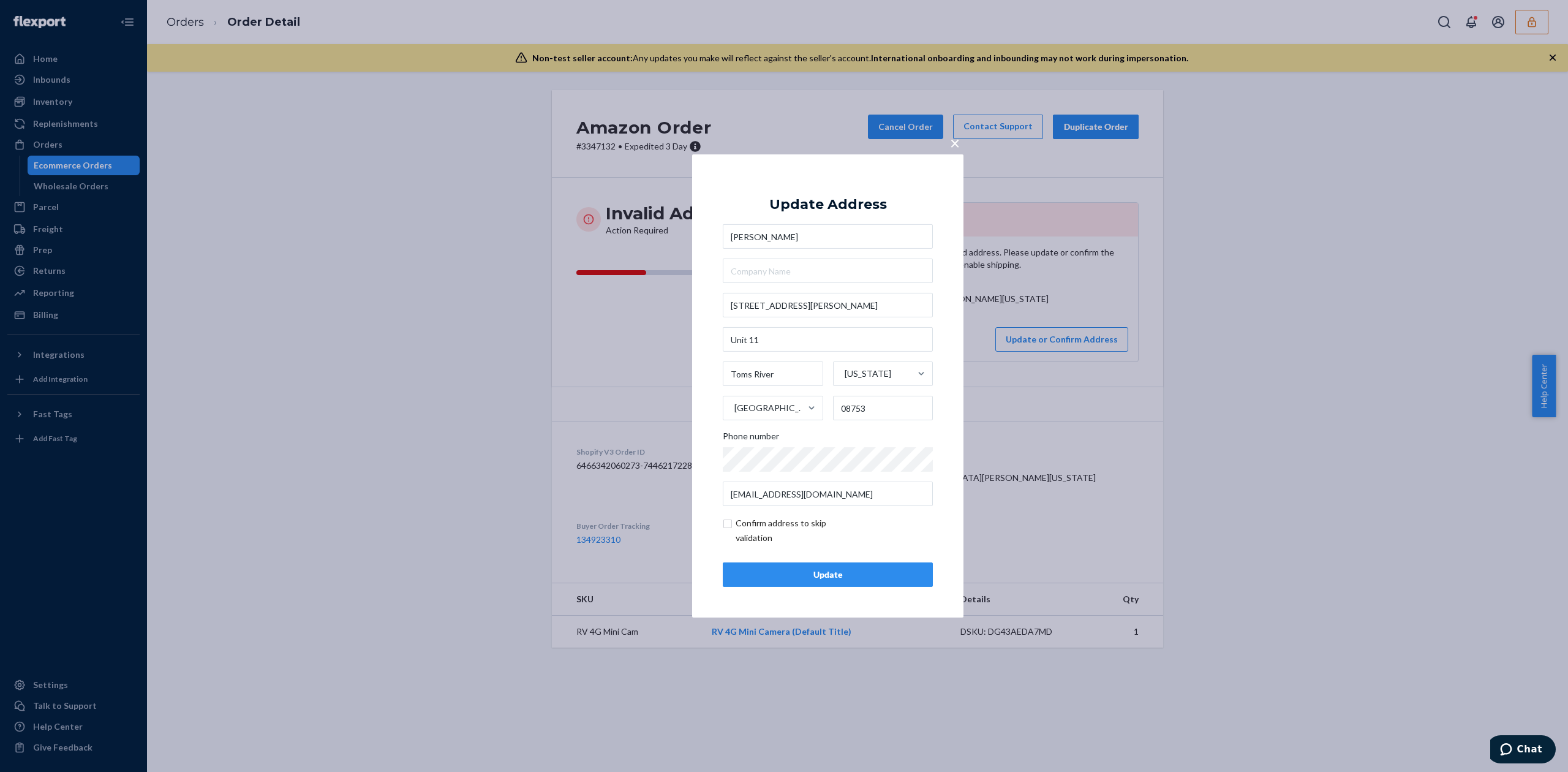
checkbox input "true"
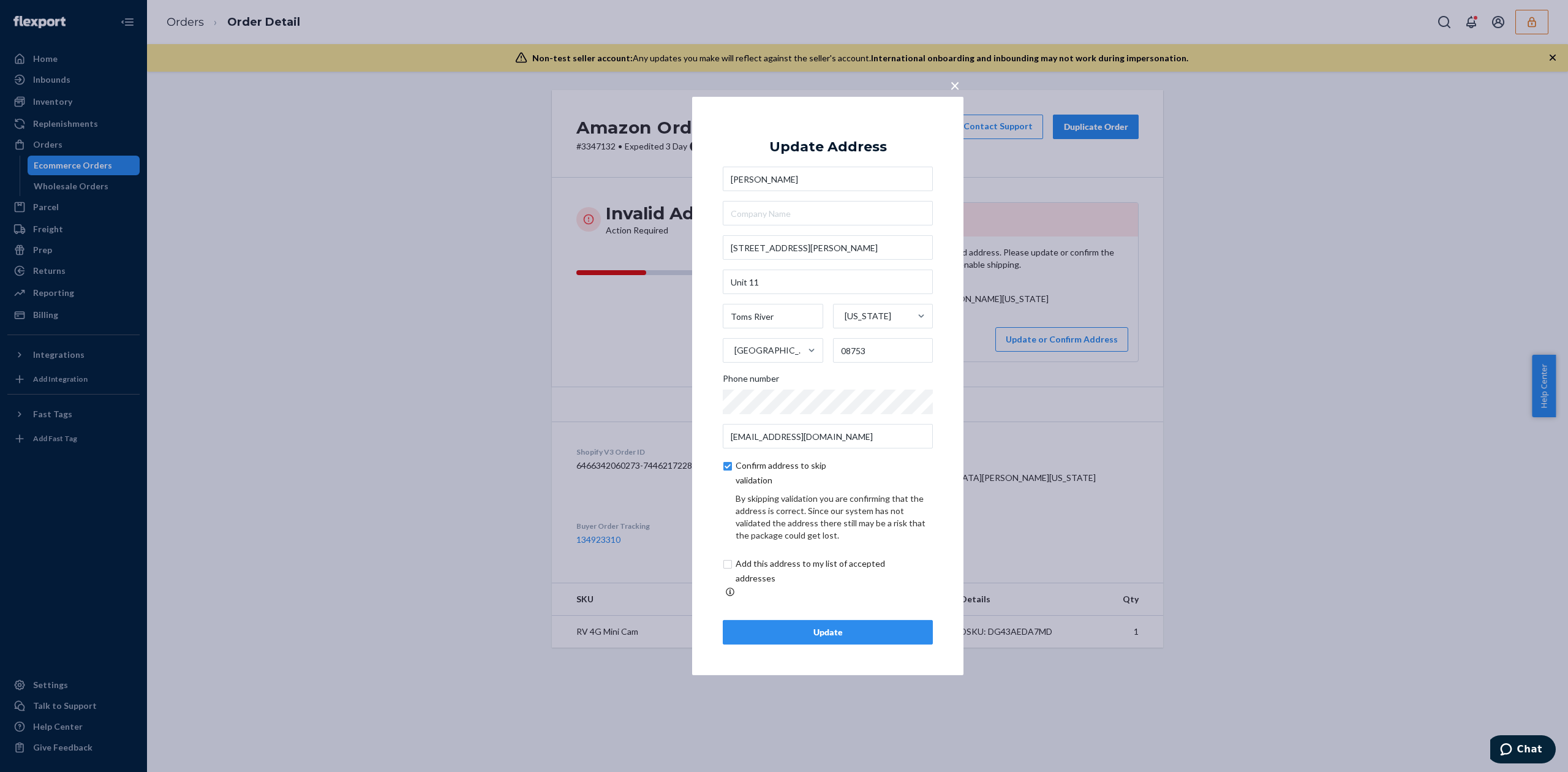
click at [875, 626] on div "Update" at bounding box center [828, 632] width 190 height 12
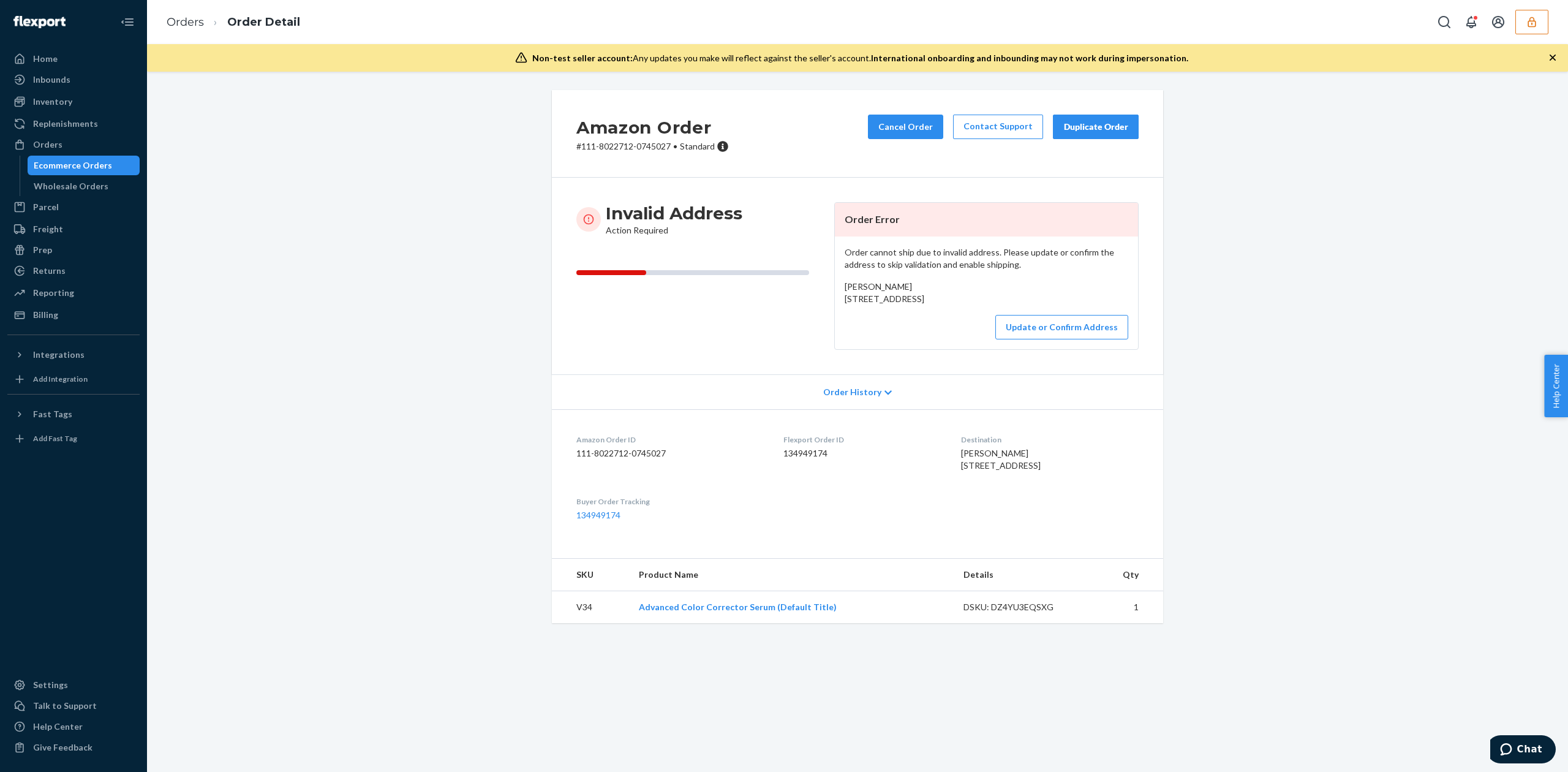
drag, startPoint x: 838, startPoint y: 297, endPoint x: 922, endPoint y: 312, distance: 85.3
click at [922, 305] on div "[PERSON_NAME] [STREET_ADDRESS]" at bounding box center [986, 293] width 283 height 25
copy span "6303 S Big Bend Rd Atoka ok, OK 74525"
click at [870, 288] on span "PHYLLIS DAVIDSON 6303 S Big Bend Rd Atoka ok, OK 74525 US" at bounding box center [884, 293] width 80 height 23
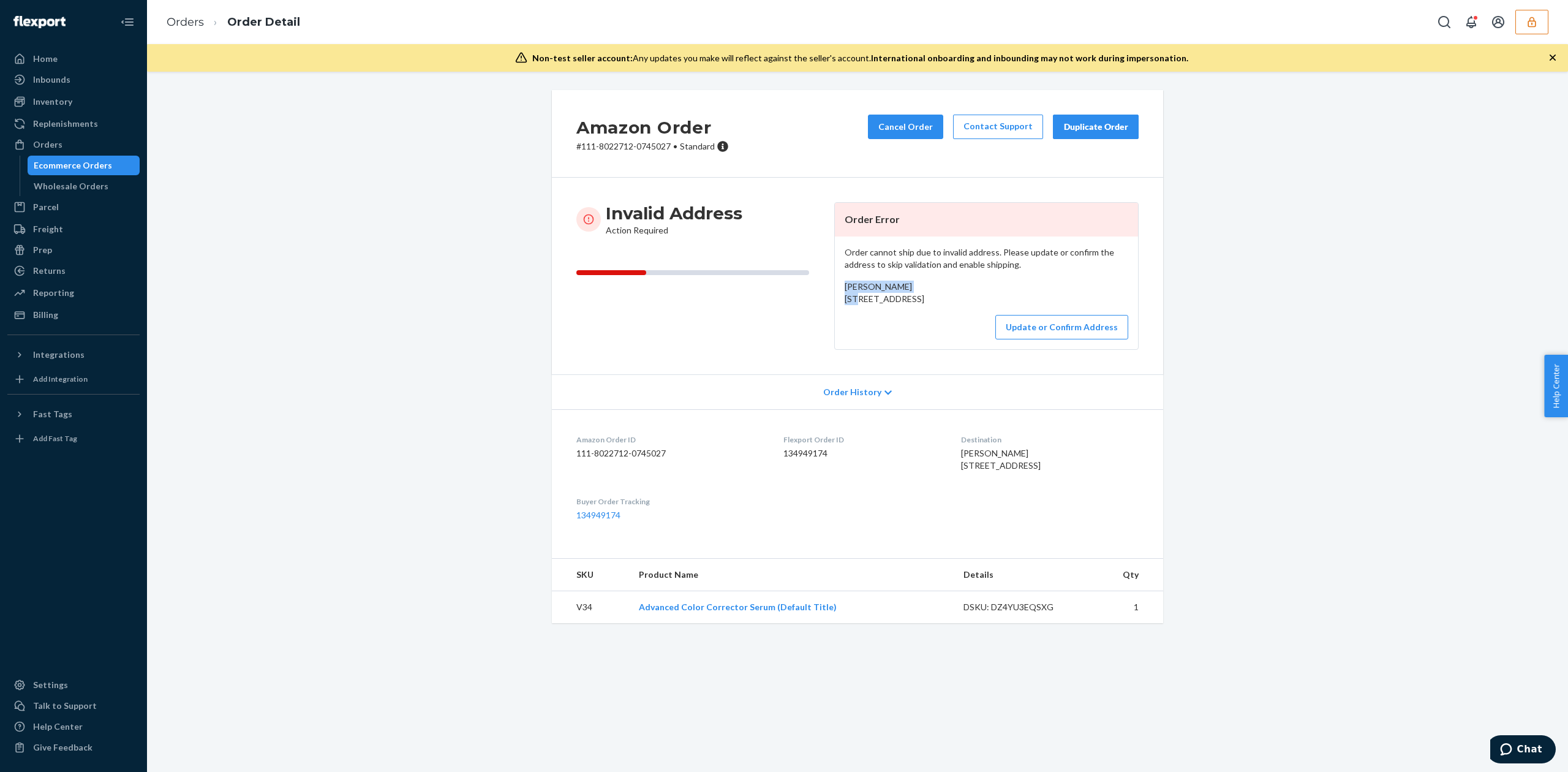
click at [870, 288] on span "PHYLLIS DAVIDSON 6303 S Big Bend Rd Atoka ok, OK 74525 US" at bounding box center [884, 293] width 80 height 23
copy span "PHYLLIS DAVIDSON"
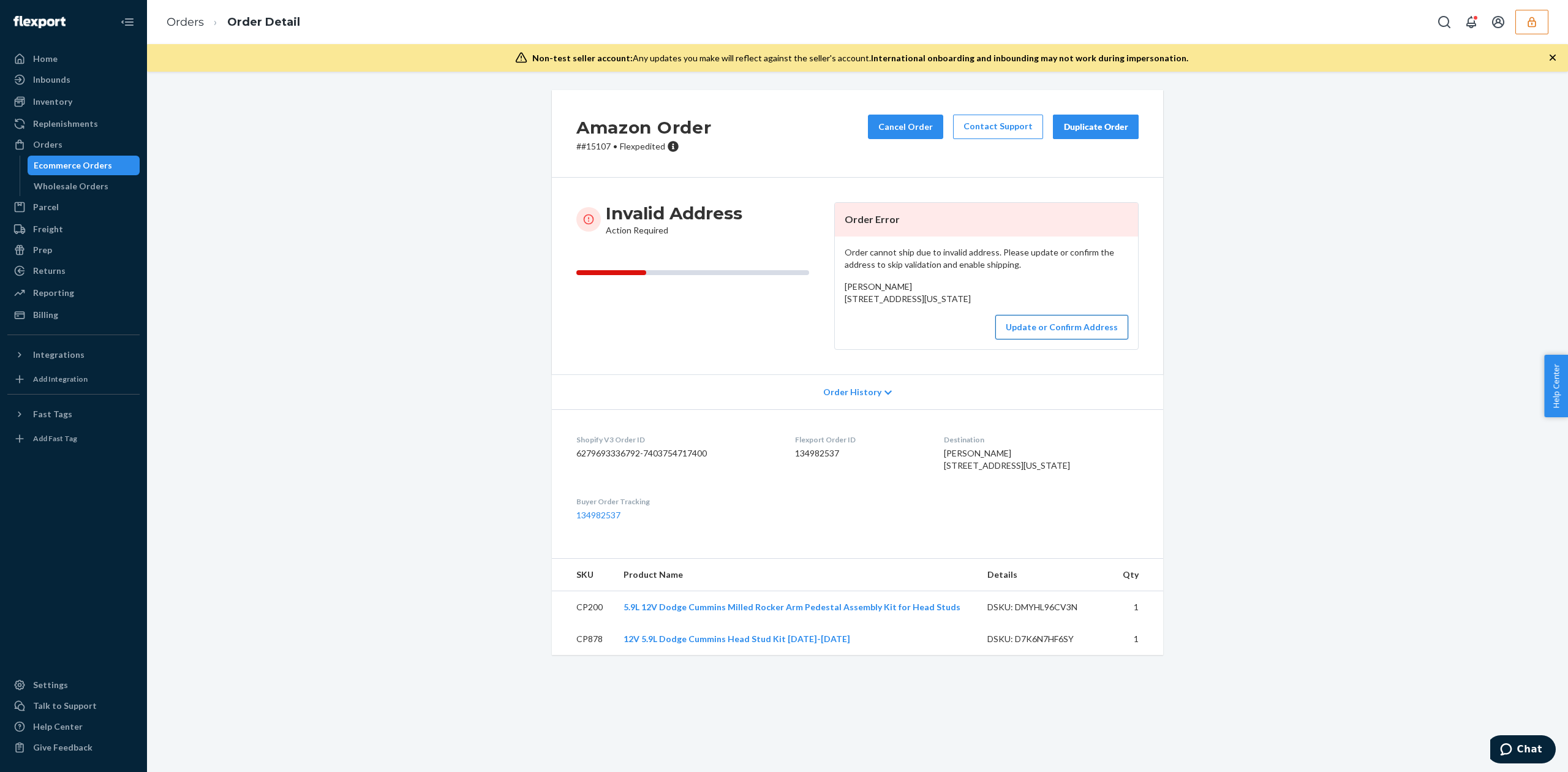
click at [1069, 339] on button "Update or Confirm Address" at bounding box center [1061, 327] width 133 height 25
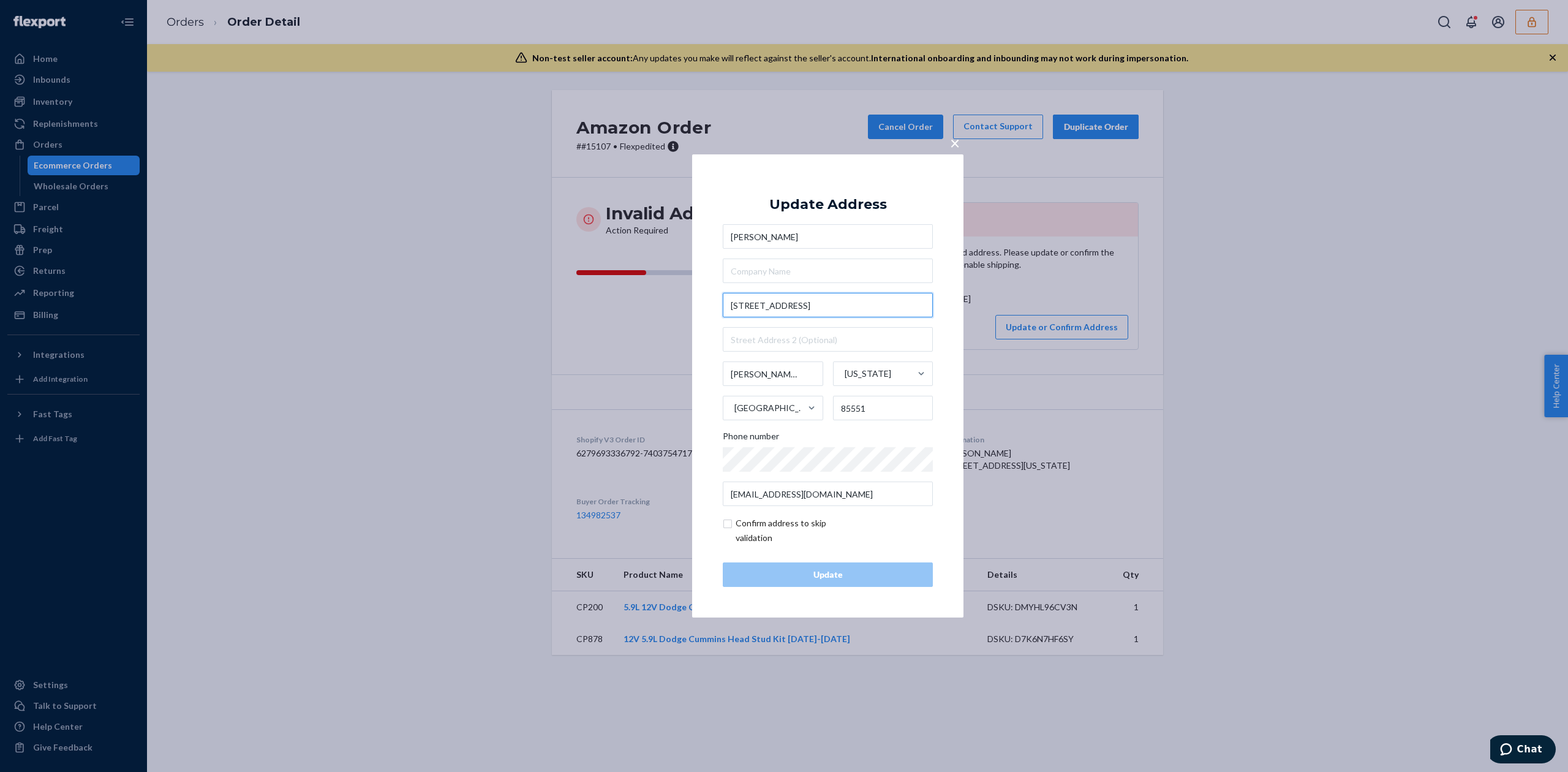
click at [774, 307] on input "[STREET_ADDRESS]" at bounding box center [828, 305] width 210 height 25
type input "[STREET_ADDRESS]"
click at [850, 206] on div "Update Address" at bounding box center [828, 205] width 118 height 15
click at [738, 373] on input "[PERSON_NAME]" at bounding box center [773, 374] width 101 height 25
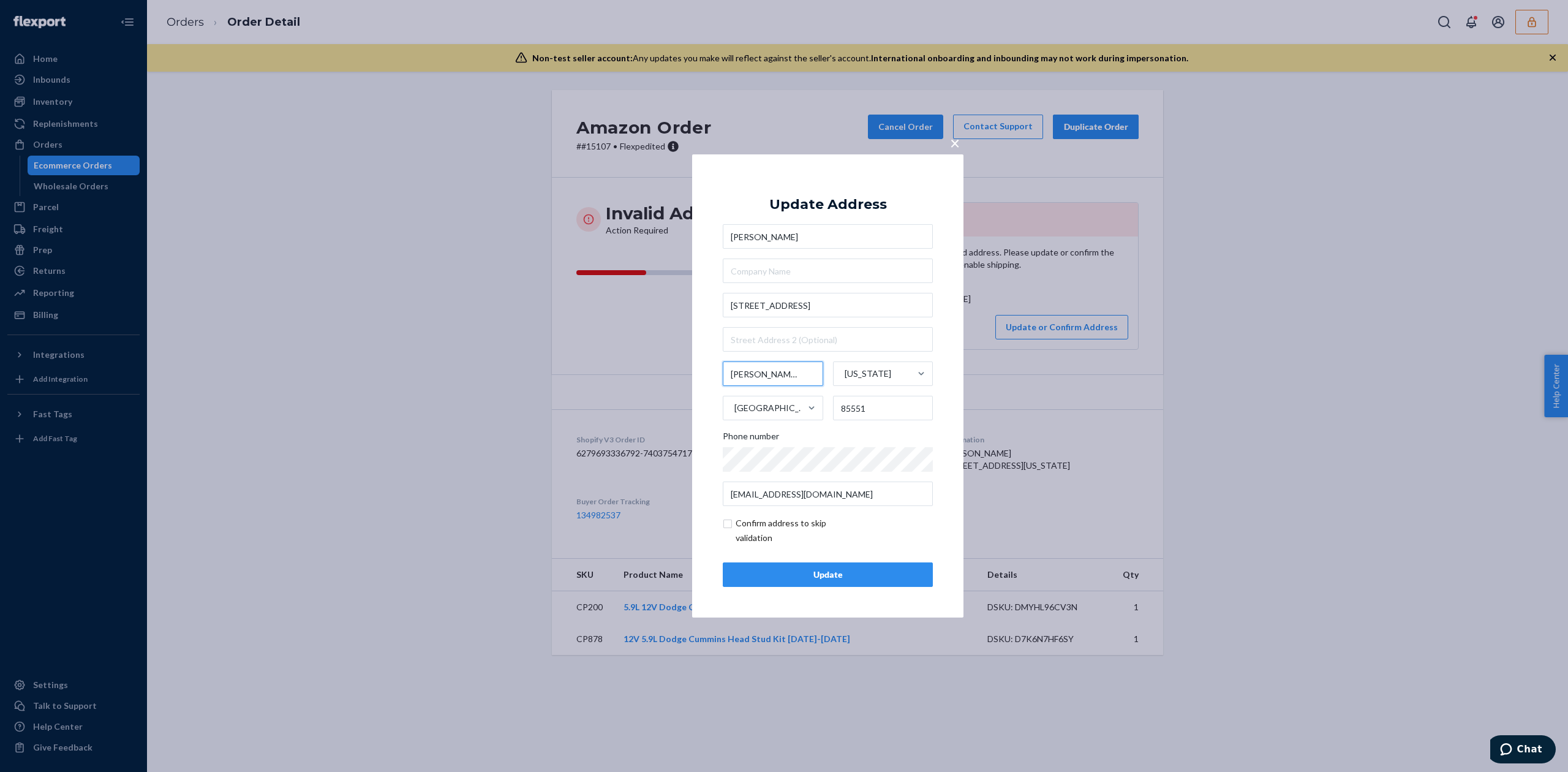
type input "[PERSON_NAME]"
click at [892, 408] on input "85551" at bounding box center [883, 408] width 101 height 25
type input "85546"
click at [865, 571] on div "Update" at bounding box center [828, 575] width 190 height 12
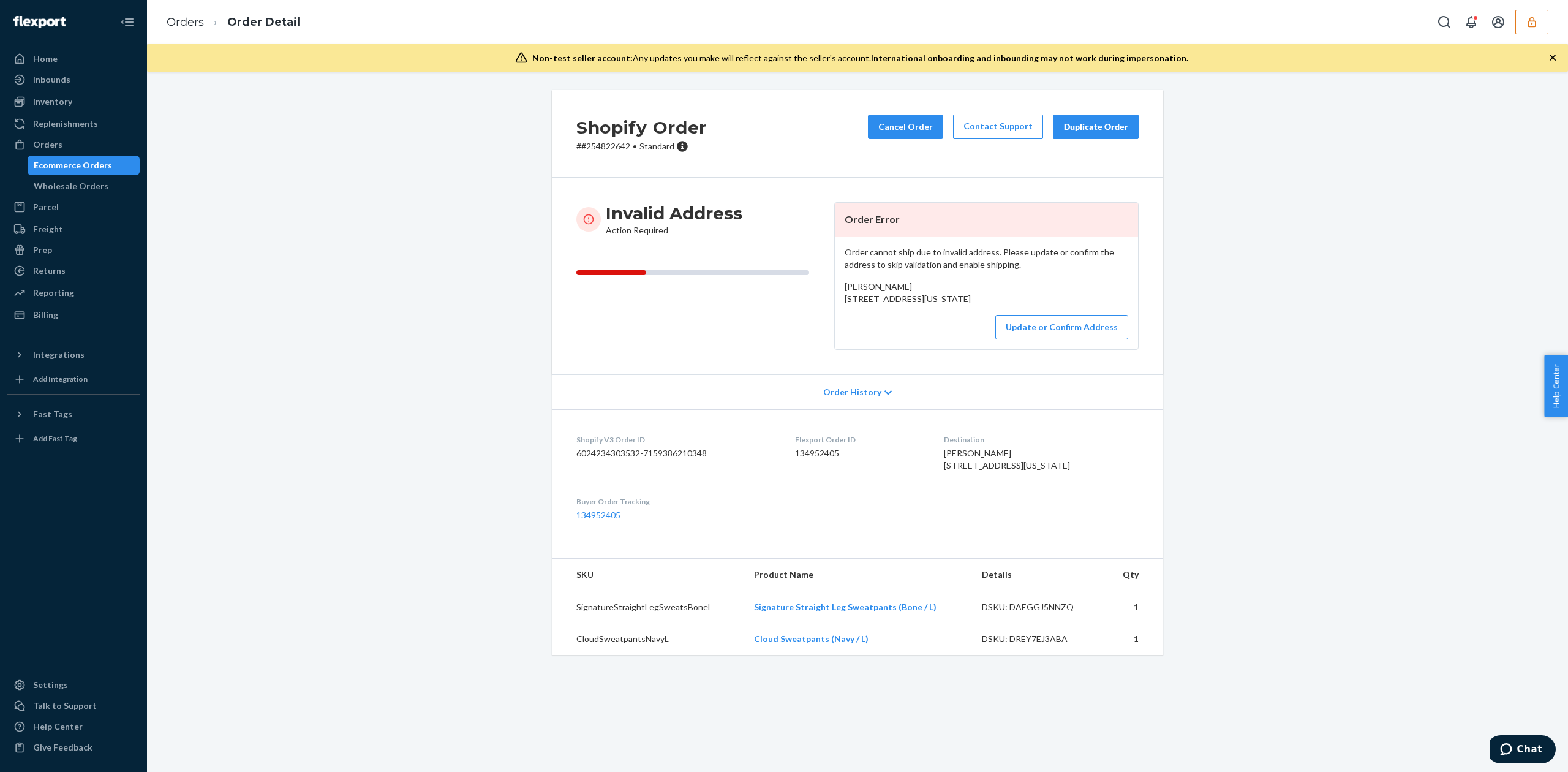
click at [870, 287] on span "[PERSON_NAME] [STREET_ADDRESS][US_STATE]" at bounding box center [908, 293] width 126 height 23
copy span "[PERSON_NAME]"
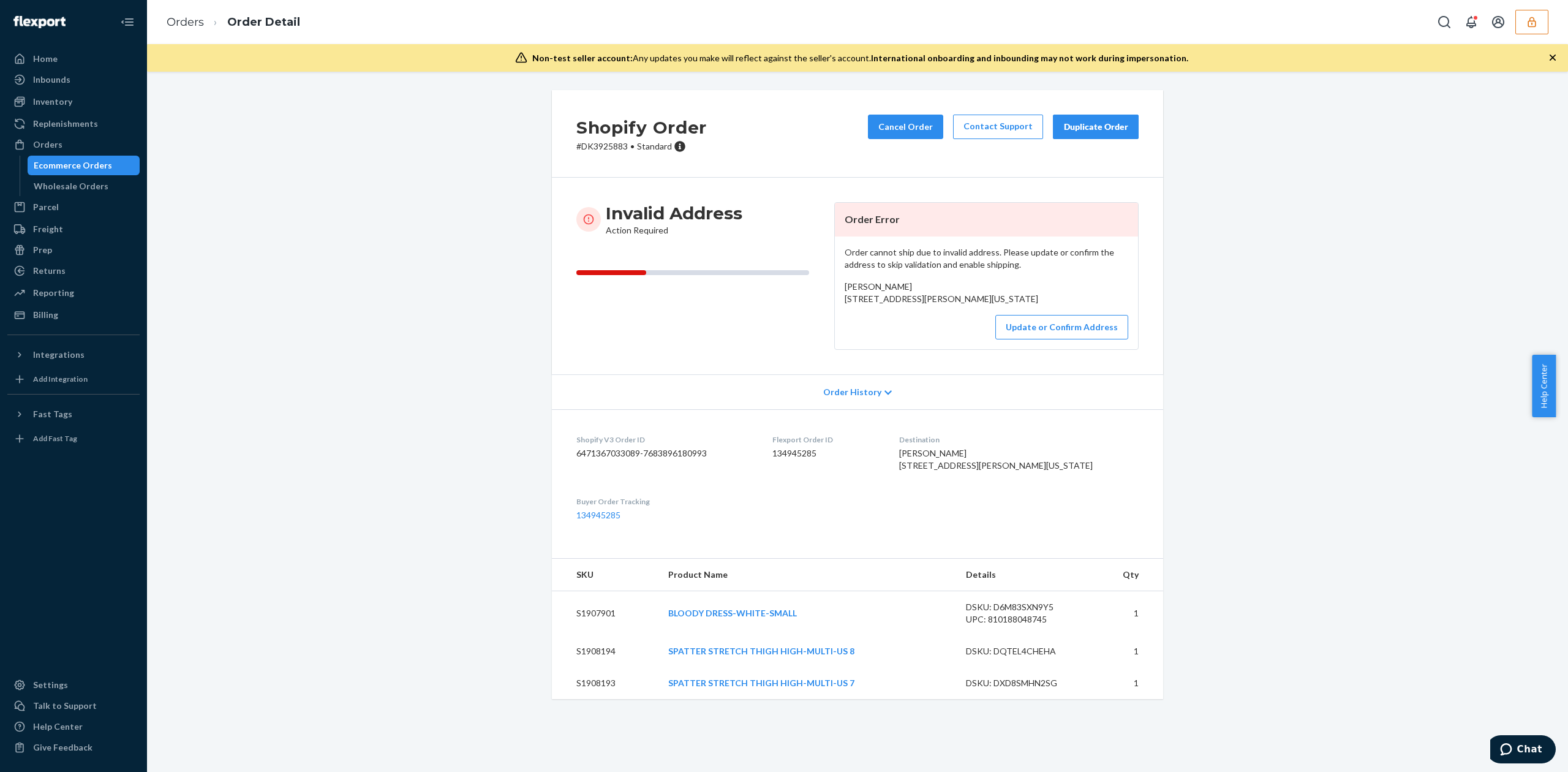
click at [864, 288] on span "[PERSON_NAME] [STREET_ADDRESS][PERSON_NAME][US_STATE]" at bounding box center [941, 293] width 194 height 23
click at [862, 297] on span "[PERSON_NAME] [STREET_ADDRESS][PERSON_NAME][US_STATE]" at bounding box center [941, 293] width 194 height 23
drag, startPoint x: 836, startPoint y: 297, endPoint x: 963, endPoint y: 322, distance: 129.4
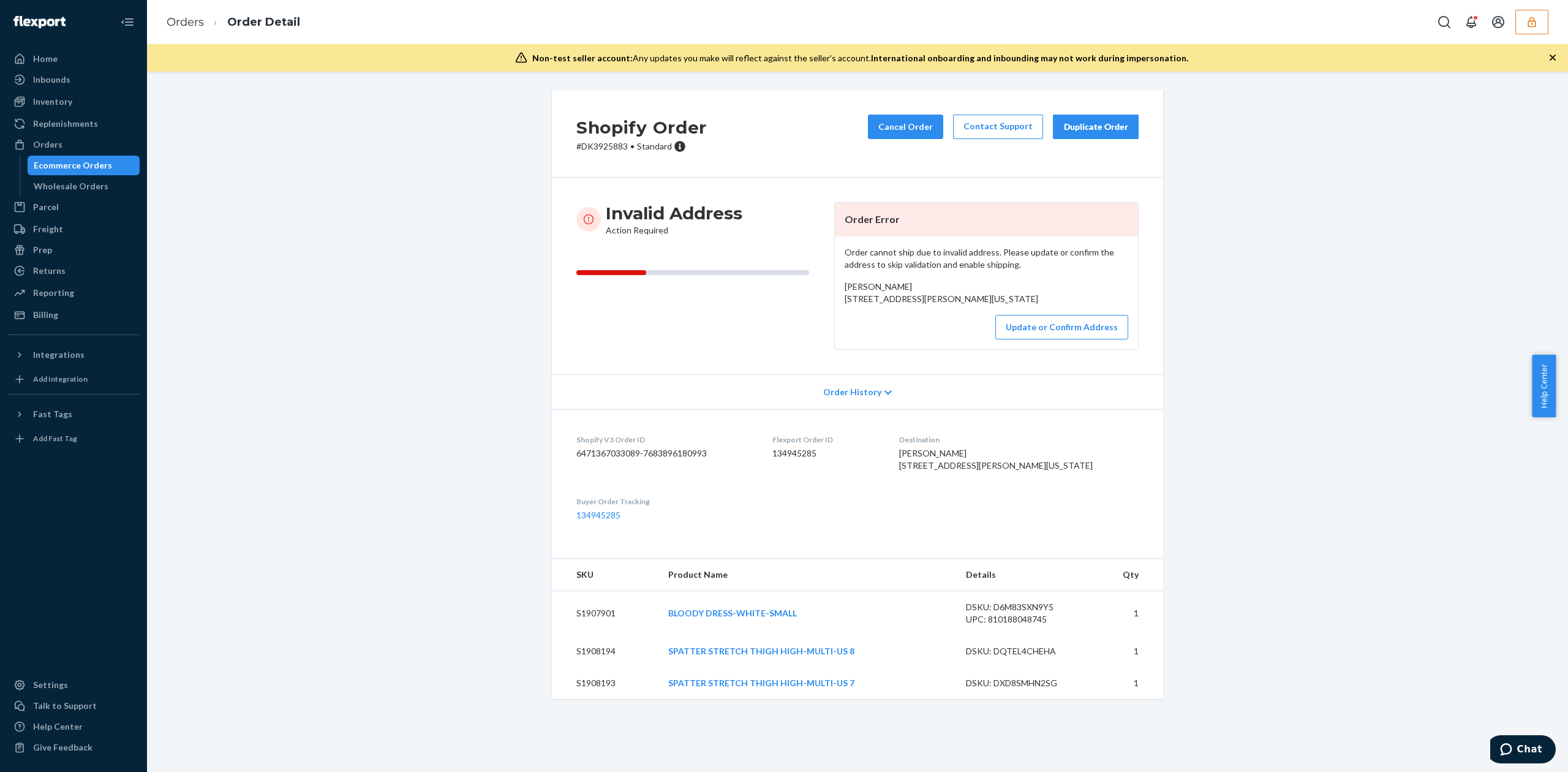
click at [963, 322] on div "Order cannot ship due to invalid address. Please update or confirm the address …" at bounding box center [986, 293] width 303 height 113
copy span "[STREET_ADDRESS][US_STATE]"
click at [1056, 339] on button "Update or Confirm Address" at bounding box center [1061, 327] width 133 height 25
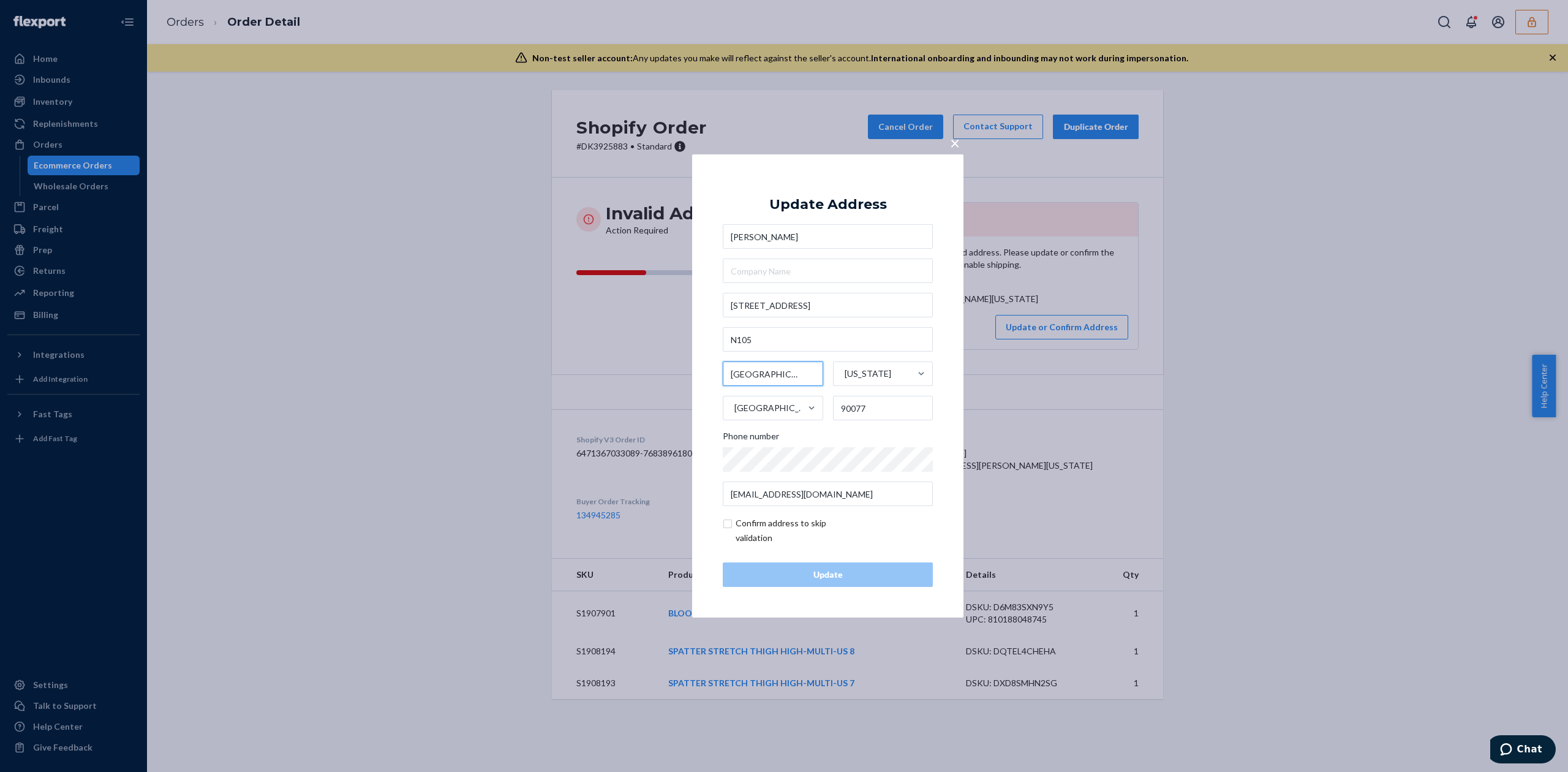
click at [747, 373] on input "[GEOGRAPHIC_DATA]" at bounding box center [773, 374] width 101 height 25
type input "[PERSON_NAME][GEOGRAPHIC_DATA]"
drag, startPoint x: 852, startPoint y: 408, endPoint x: 892, endPoint y: 408, distance: 40.0
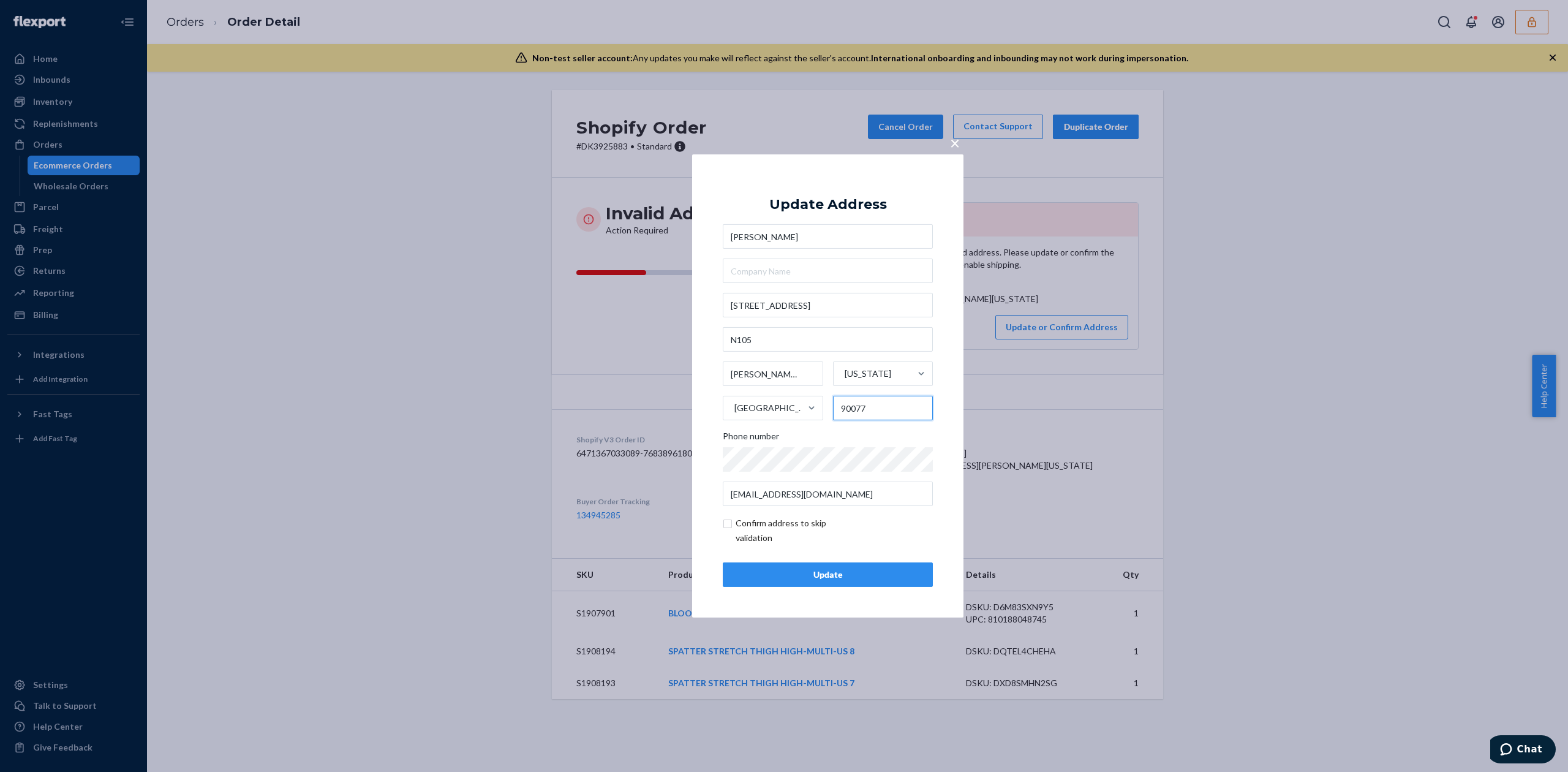
click at [892, 408] on input "90077" at bounding box center [883, 408] width 101 height 25
type input "90212"
click at [819, 309] on input "[STREET_ADDRESS]" at bounding box center [828, 305] width 210 height 25
type input "[STREET_ADDRESS]"
click at [871, 207] on div "Update Address" at bounding box center [828, 205] width 118 height 15
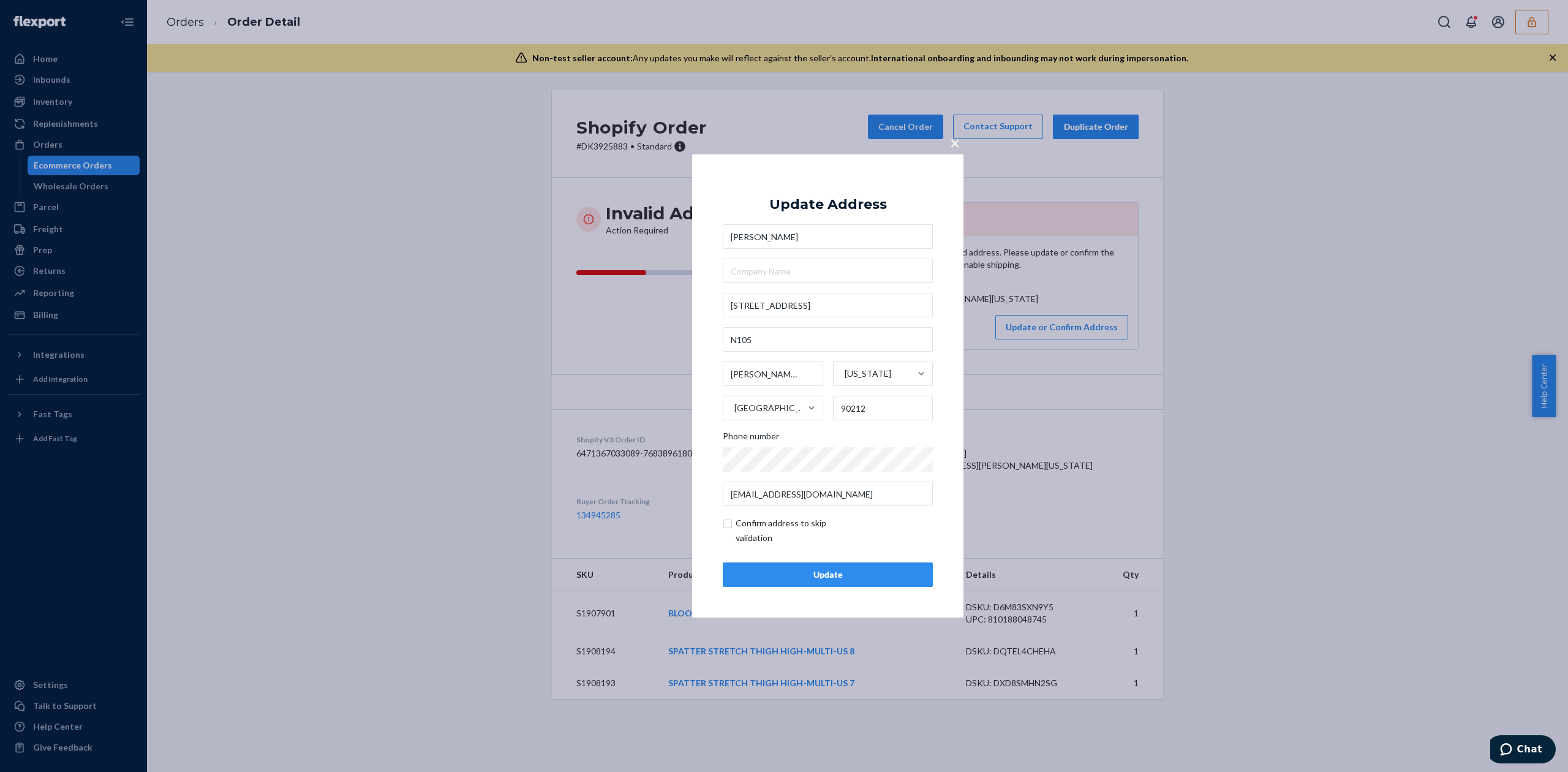
click at [836, 574] on div "Update" at bounding box center [828, 575] width 190 height 12
